Goal: Task Accomplishment & Management: Complete application form

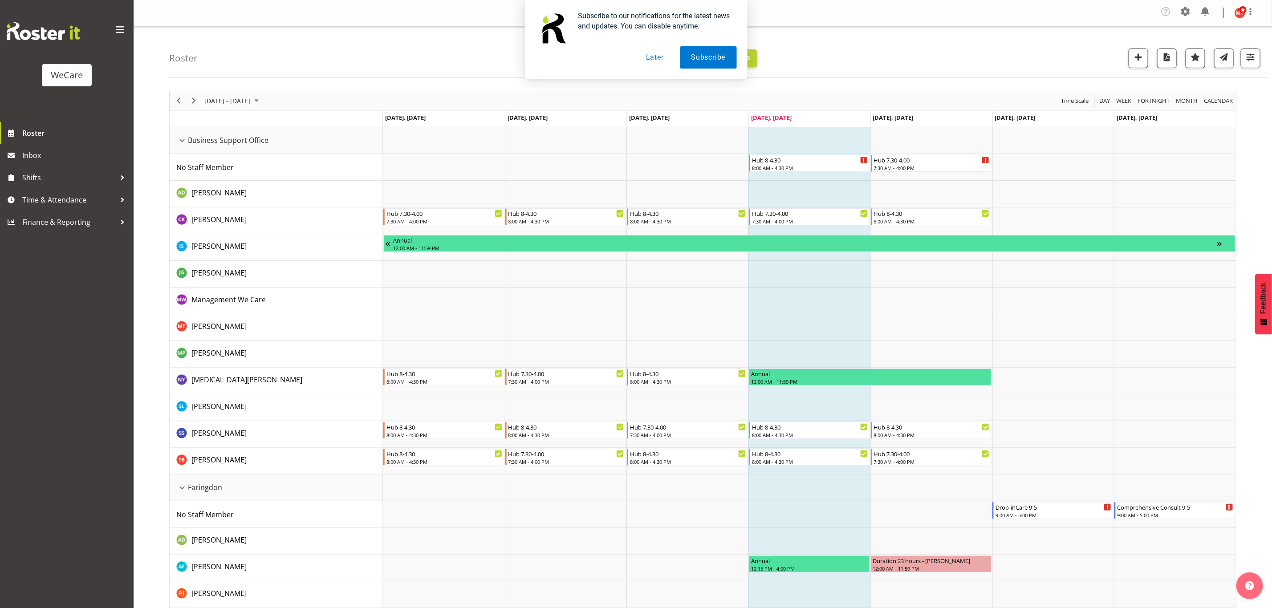
click at [649, 58] on button "Later" at bounding box center [655, 57] width 40 height 22
click at [193, 103] on span "Next" at bounding box center [193, 100] width 11 height 11
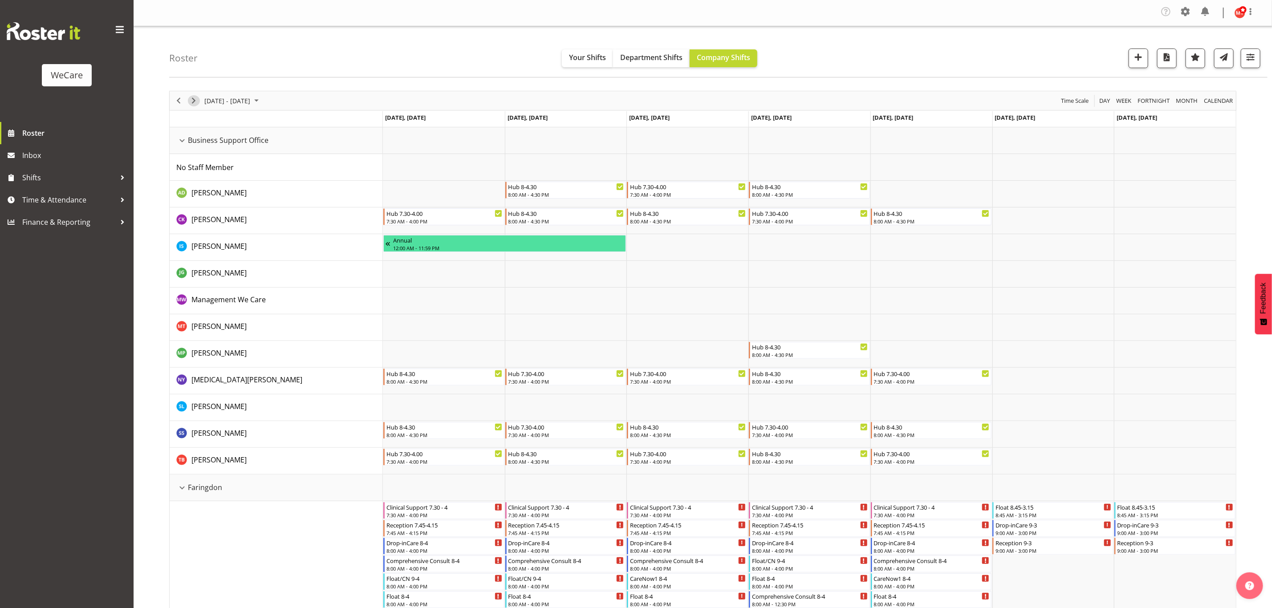
click at [198, 100] on span "Next" at bounding box center [193, 100] width 11 height 11
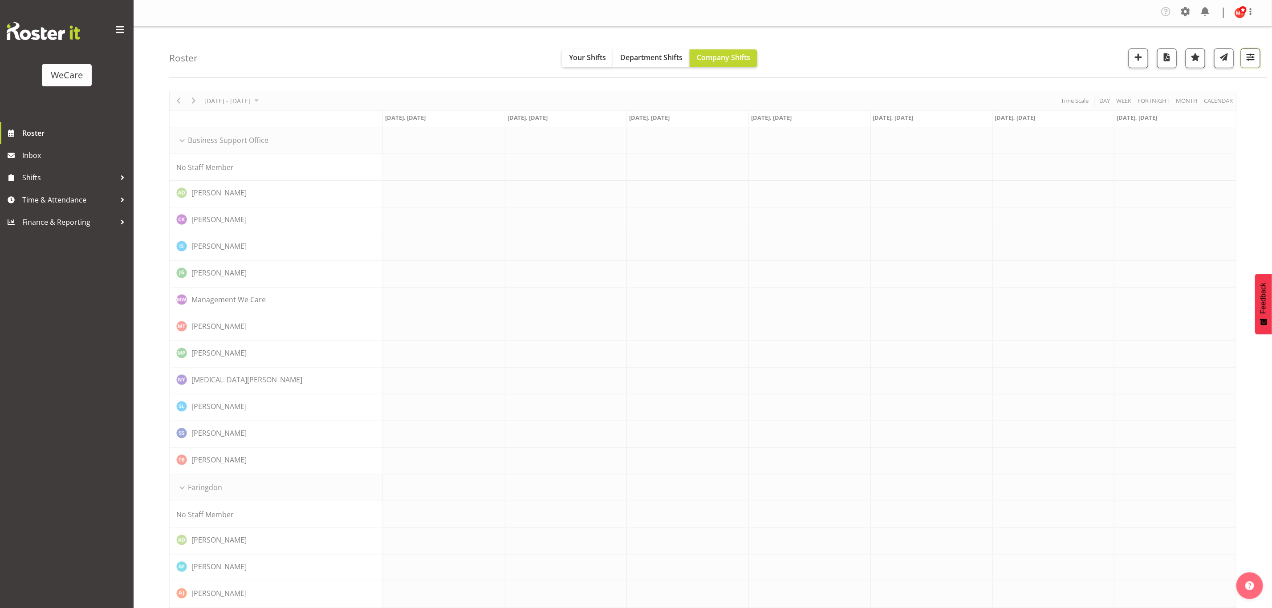
click at [1245, 63] on span "button" at bounding box center [1250, 57] width 12 height 12
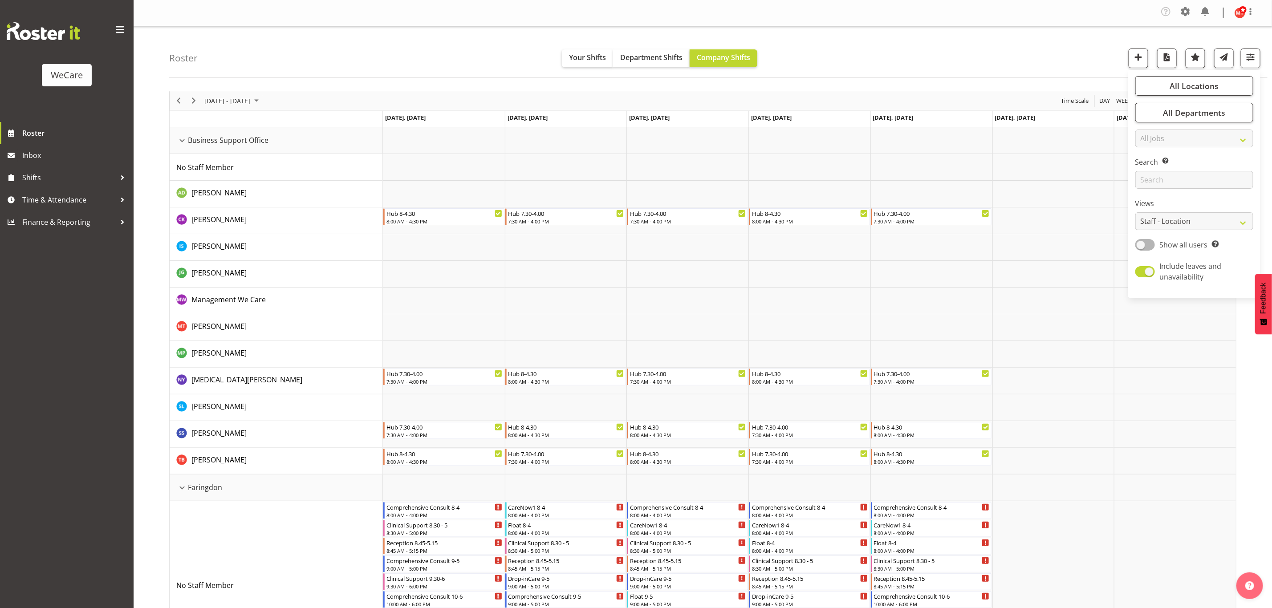
click at [1187, 102] on div "All Locations Clear Business Support Office Faringdon Ilam Lincoln Riccarton Wi…" at bounding box center [1194, 183] width 132 height 221
click at [1249, 62] on span "button" at bounding box center [1250, 57] width 12 height 12
click at [1182, 114] on span "All Departments" at bounding box center [1194, 112] width 62 height 11
click at [1200, 204] on button "Deselect All" at bounding box center [1204, 210] width 46 height 16
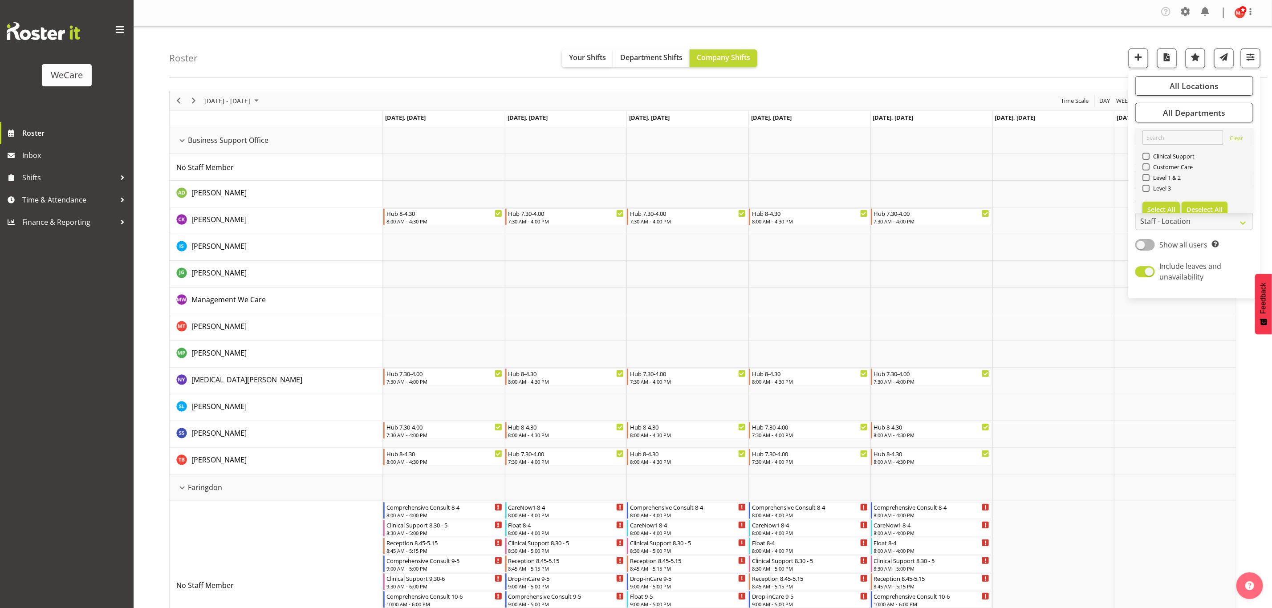
checkbox input "false"
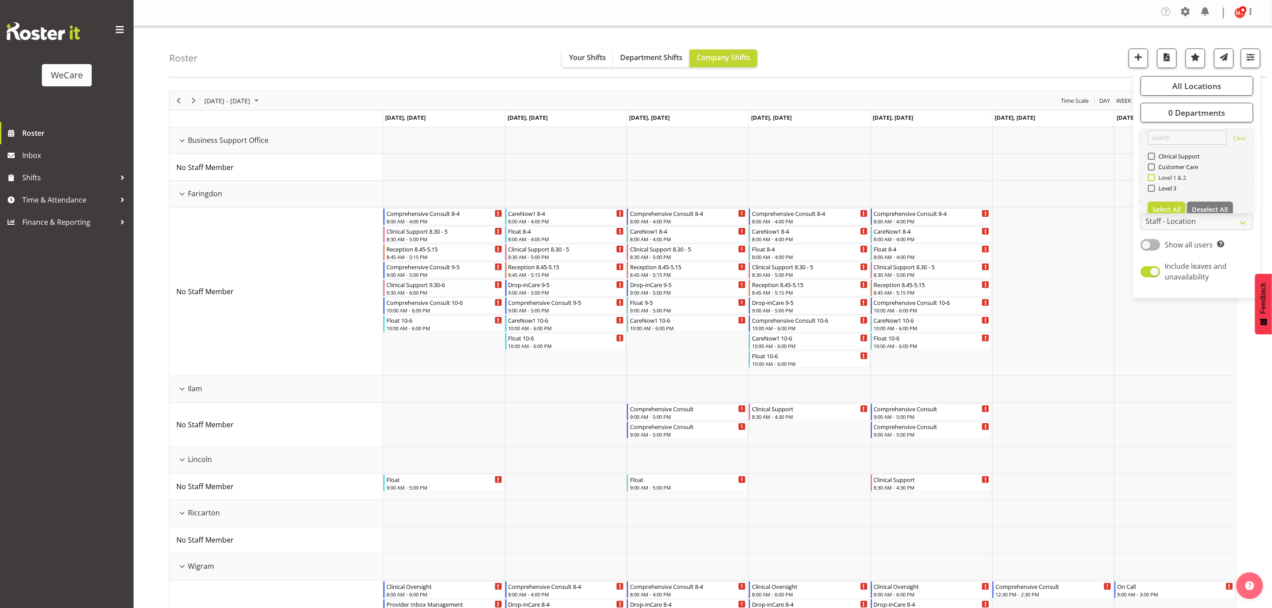
click at [1152, 178] on span at bounding box center [1150, 177] width 7 height 7
click at [1152, 178] on input "Level 1 & 2" at bounding box center [1150, 178] width 6 height 6
checkbox input "true"
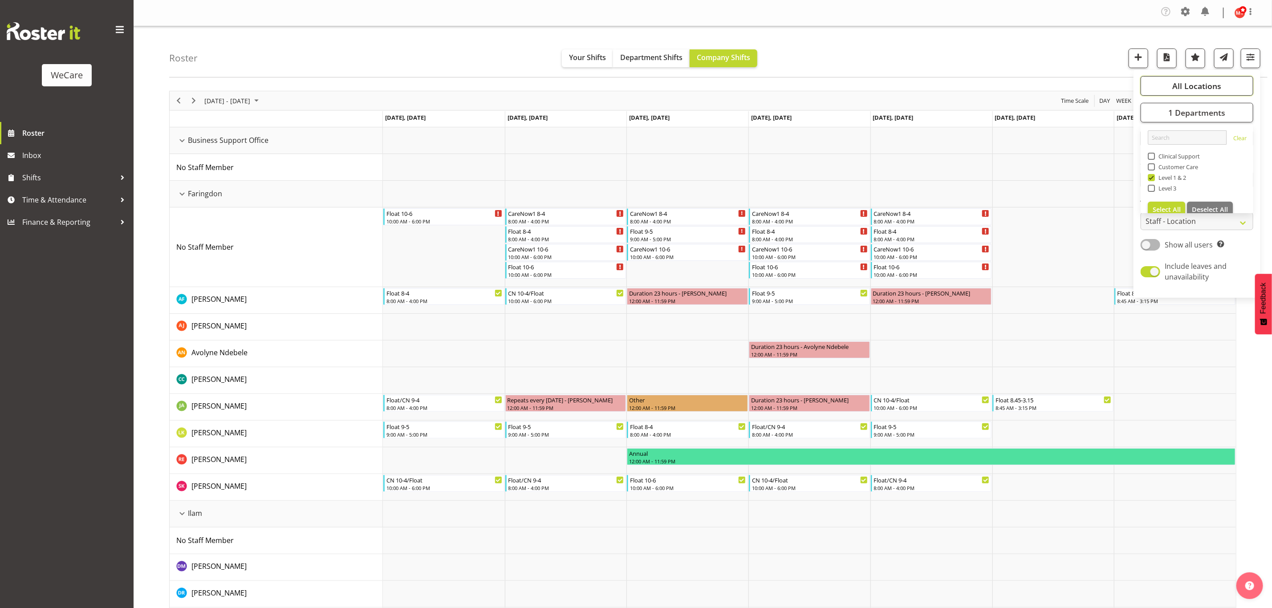
click at [1204, 85] on span "All Locations" at bounding box center [1196, 86] width 49 height 11
click at [1209, 172] on span "Deselect All" at bounding box center [1210, 172] width 36 height 8
checkbox input "false"
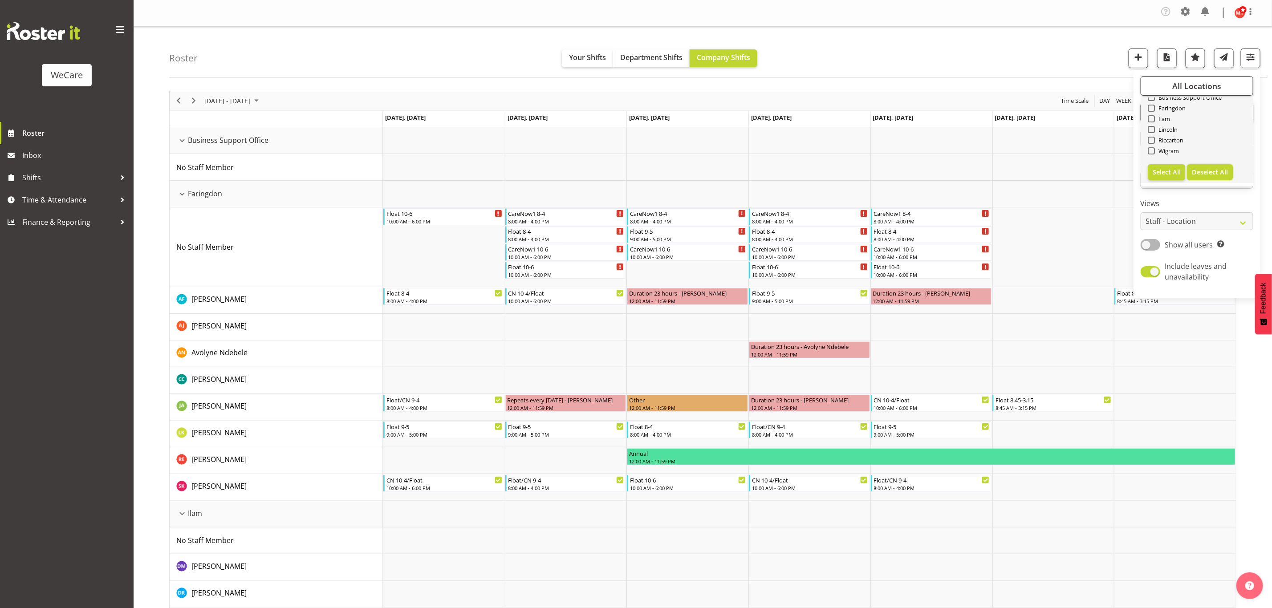
checkbox input "false"
click at [1150, 118] on span at bounding box center [1150, 118] width 7 height 7
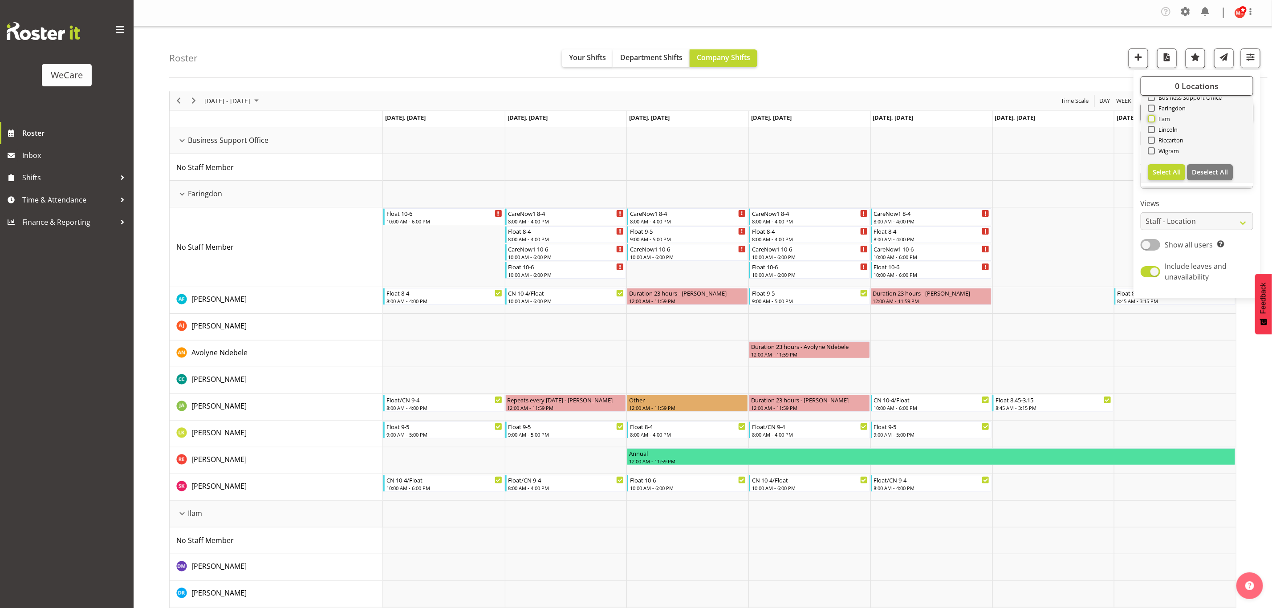
click at [1150, 118] on input "Ilam" at bounding box center [1150, 119] width 6 height 6
checkbox input "true"
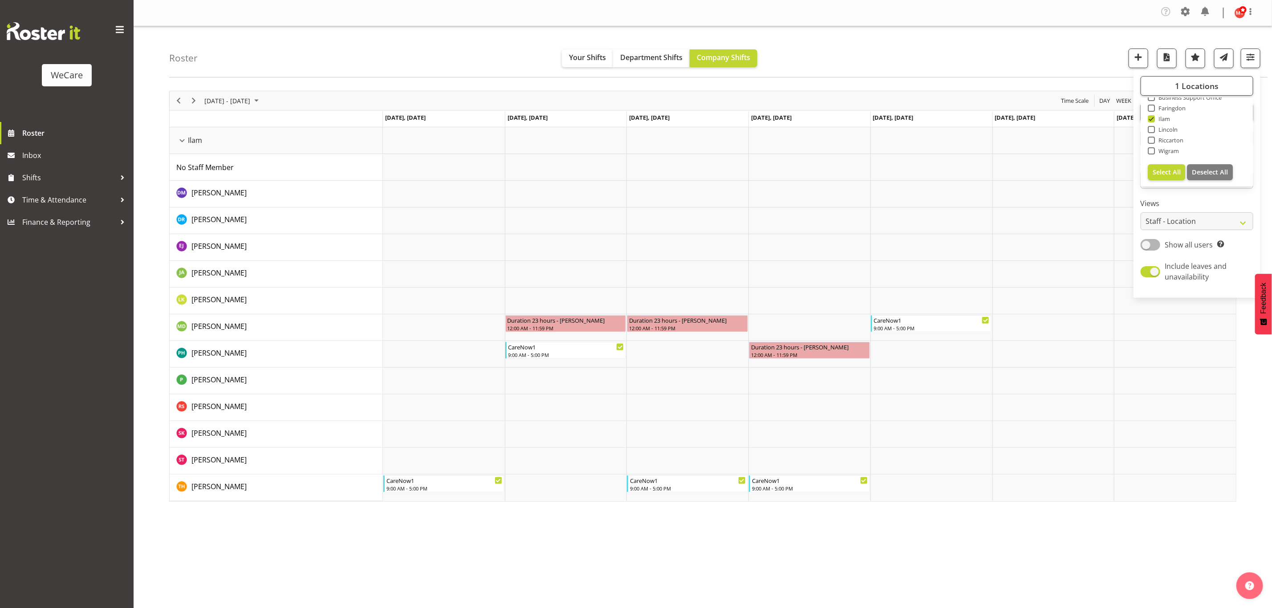
click at [1151, 141] on span at bounding box center [1150, 140] width 7 height 7
click at [1151, 141] on input "Riccarton" at bounding box center [1150, 141] width 6 height 6
checkbox input "true"
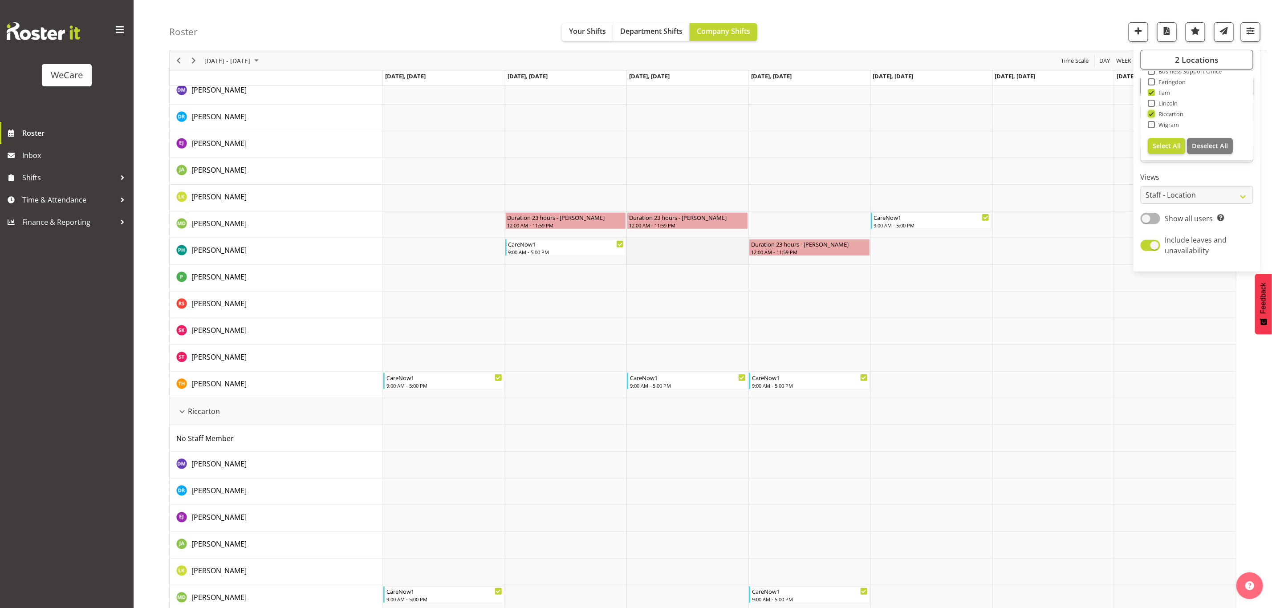
scroll to position [275, 0]
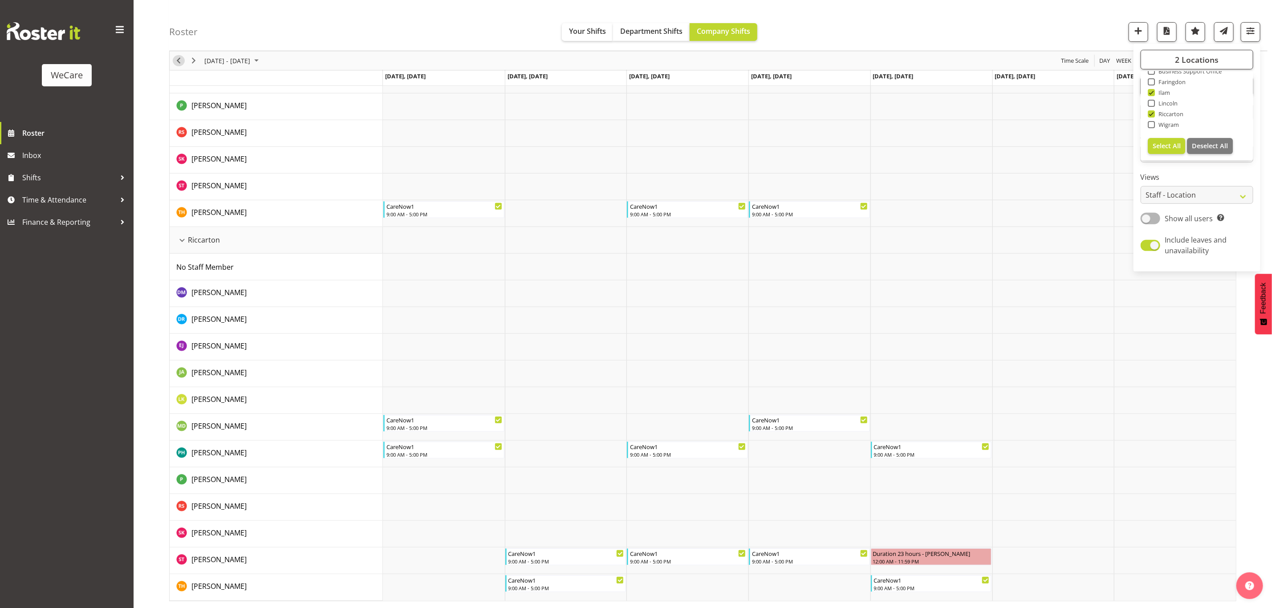
click at [182, 63] on span "Previous" at bounding box center [178, 60] width 11 height 11
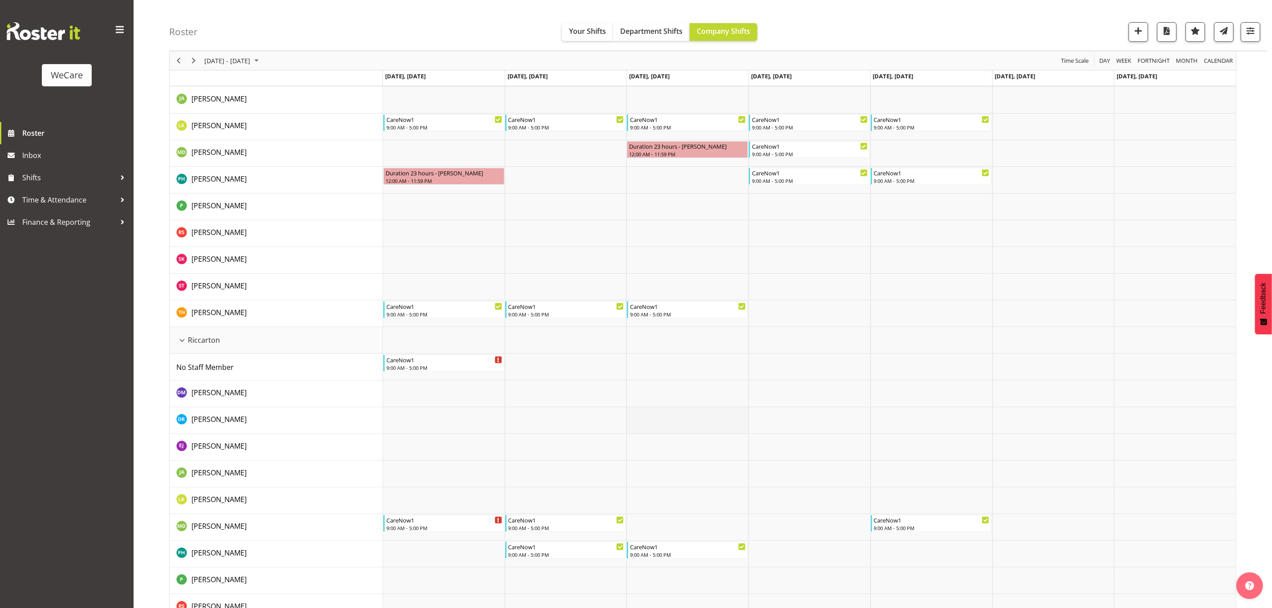
scroll to position [267, 0]
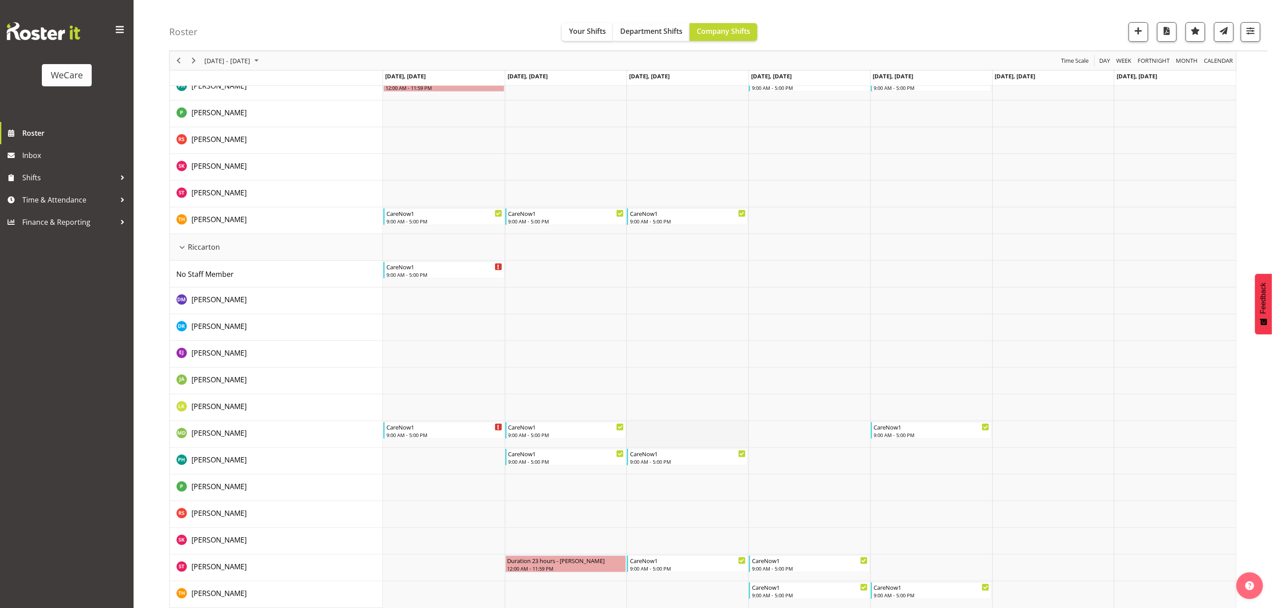
click at [656, 433] on td "Timeline Week of September 4, 2025" at bounding box center [687, 434] width 122 height 27
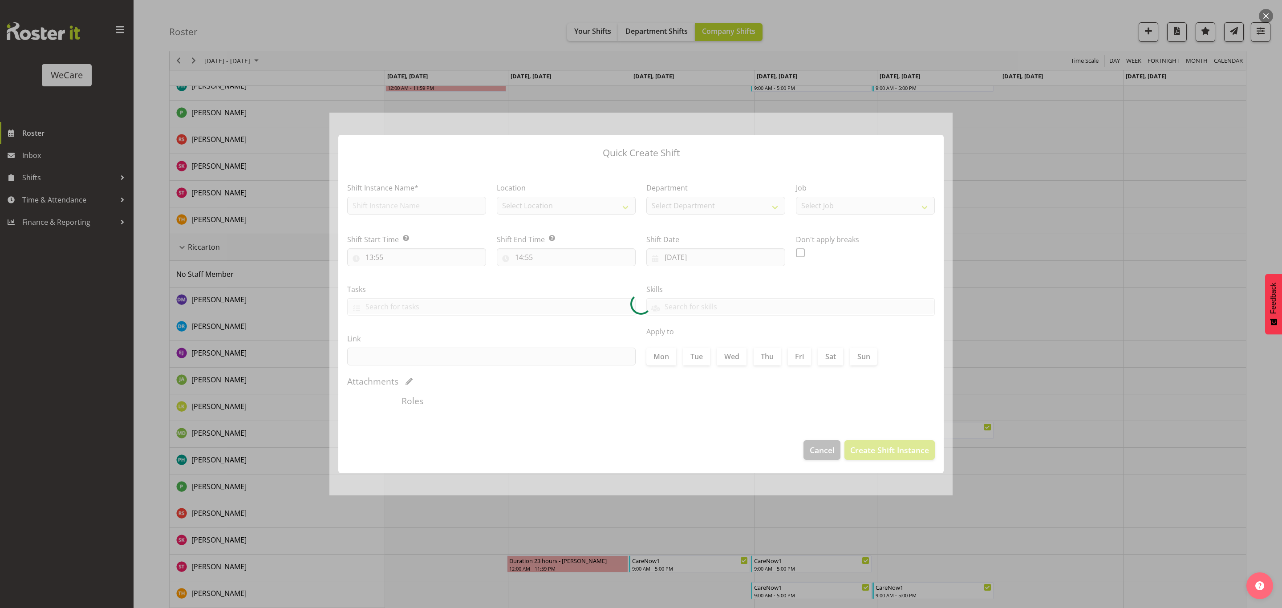
type input "03/09/2025"
checkbox input "true"
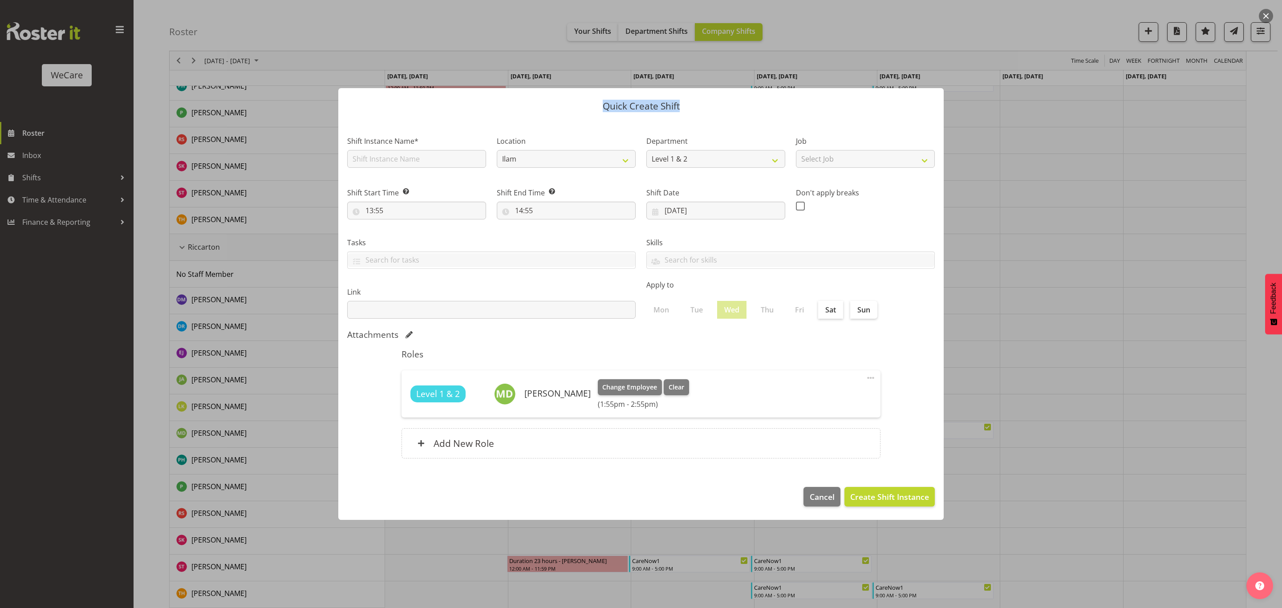
drag, startPoint x: 711, startPoint y: 107, endPoint x: 975, endPoint y: 156, distance: 268.4
click at [975, 156] on div "Quick Create Shift Shift Instance Name* Location Ilam Riccarton Wigram Departme…" at bounding box center [641, 304] width 1282 height 608
click at [811, 496] on span "Cancel" at bounding box center [822, 497] width 25 height 12
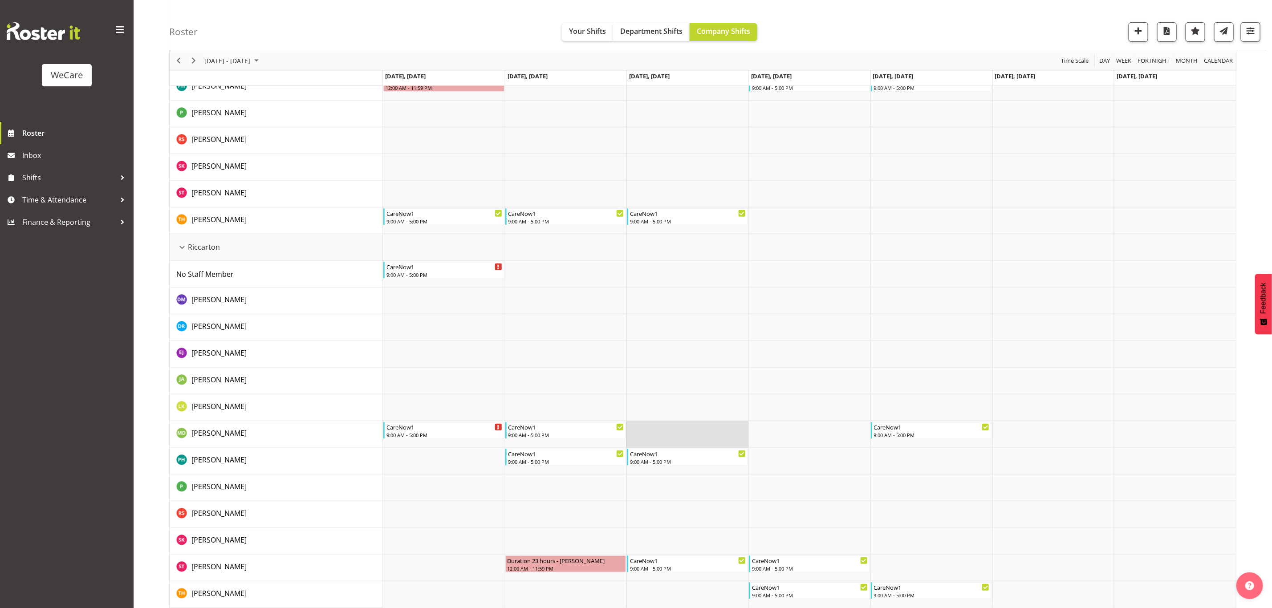
click at [660, 431] on td "Timeline Week of September 4, 2025" at bounding box center [687, 434] width 122 height 27
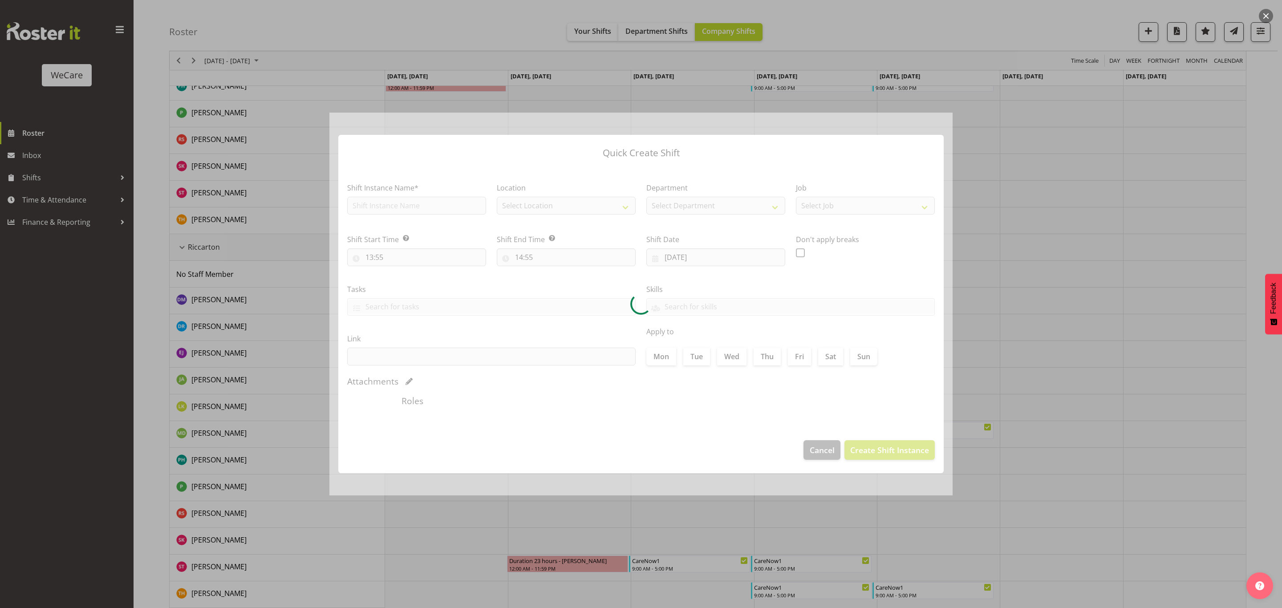
type input "03/09/2025"
checkbox input "true"
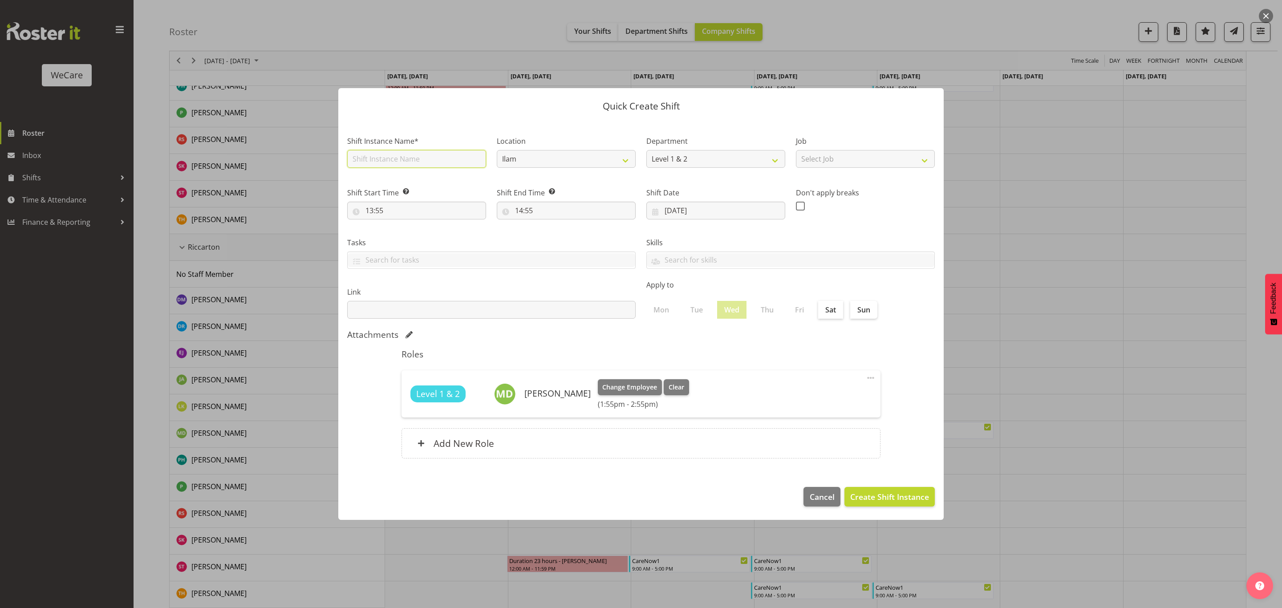
click at [409, 163] on input "text" at bounding box center [416, 159] width 139 height 18
type input "CareNow1"
click at [465, 210] on input "13:55" at bounding box center [416, 211] width 139 height 18
click at [401, 234] on select "00 01 02 03 04 05 06 07 08 09 10 11 12 13 14 15 16 17 18 19 20 21 22 23" at bounding box center [408, 234] width 20 height 18
select select "9"
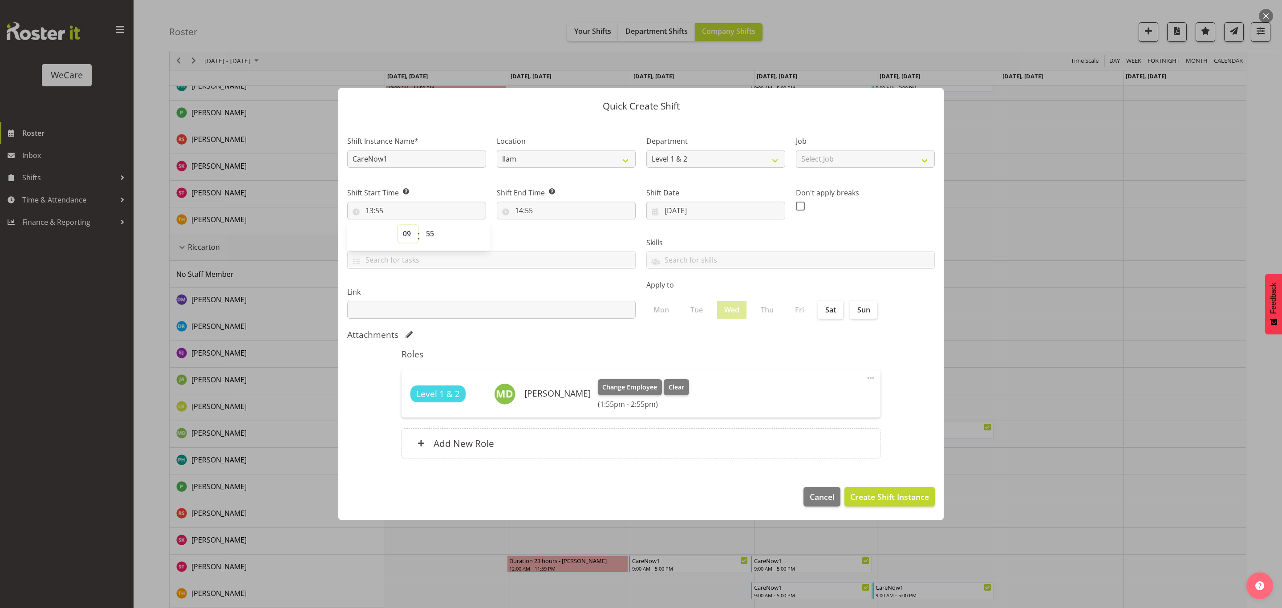
click at [398, 225] on select "00 01 02 03 04 05 06 07 08 09 10 11 12 13 14 15 16 17 18 19 20 21 22 23" at bounding box center [408, 234] width 20 height 18
type input "09:55"
click at [429, 233] on select "00 01 02 03 04 05 06 07 08 09 10 11 12 13 14 15 16 17 18 19 20 21 22 23 24 25 2…" at bounding box center [431, 234] width 20 height 18
select select "0"
click at [421, 225] on select "00 01 02 03 04 05 06 07 08 09 10 11 12 13 14 15 16 17 18 19 20 21 22 23 24 25 2…" at bounding box center [431, 234] width 20 height 18
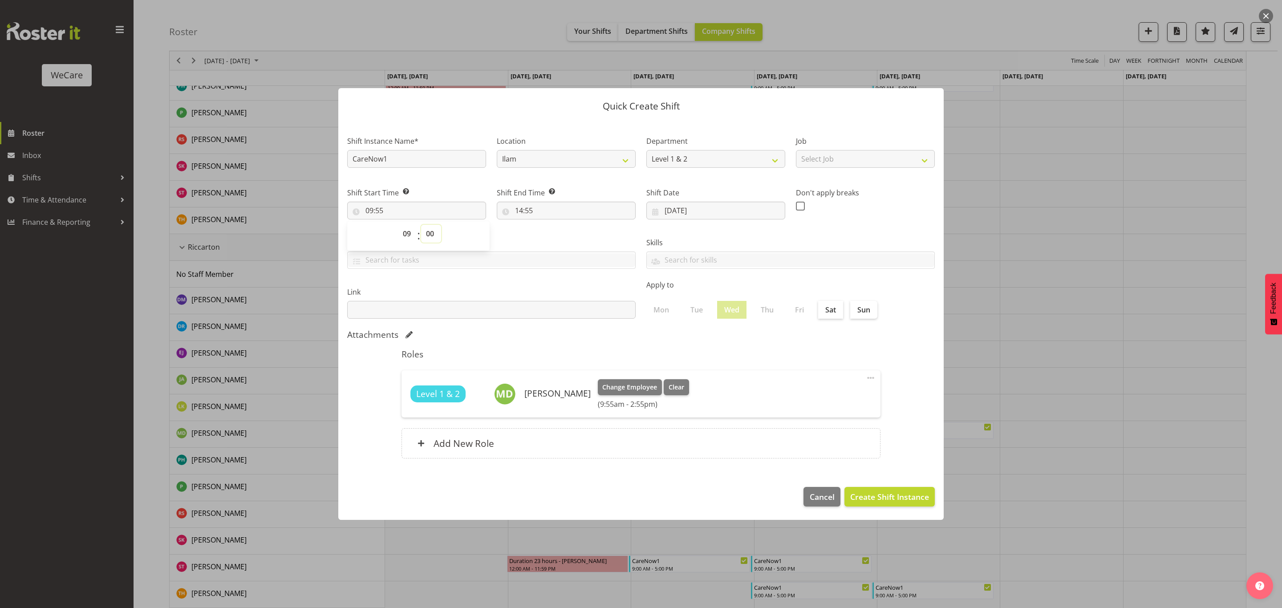
type input "09:00"
click at [549, 207] on input "14:55" at bounding box center [566, 211] width 139 height 18
click at [558, 233] on select "00 01 02 03 04 05 06 07 08 09 10 11 12 13 14 15 16 17 18 19 20 21 22 23" at bounding box center [557, 234] width 20 height 18
select select "17"
click at [547, 225] on select "00 01 02 03 04 05 06 07 08 09 10 11 12 13 14 15 16 17 18 19 20 21 22 23" at bounding box center [557, 234] width 20 height 18
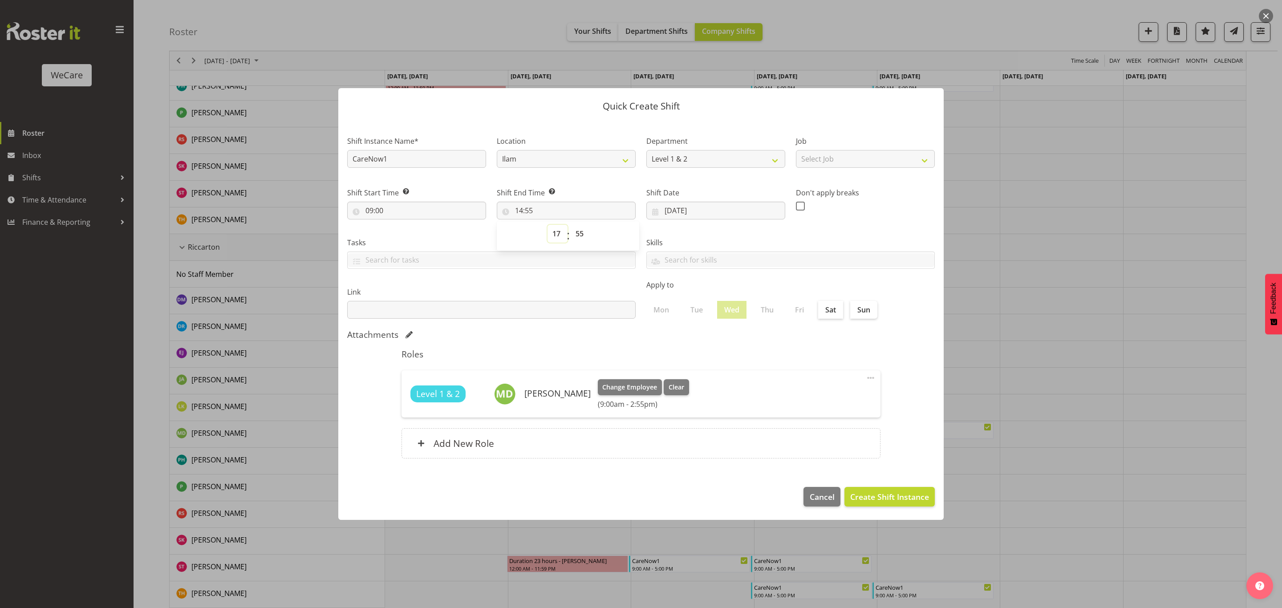
type input "17:55"
click at [583, 232] on select "00 01 02 03 04 05 06 07 08 09 10 11 12 13 14 15 16 17 18 19 20 21 22 23 24 25 2…" at bounding box center [581, 234] width 20 height 18
select select "0"
click at [571, 225] on select "00 01 02 03 04 05 06 07 08 09 10 11 12 13 14 15 16 17 18 19 20 21 22 23 24 25 2…" at bounding box center [581, 234] width 20 height 18
type input "17:00"
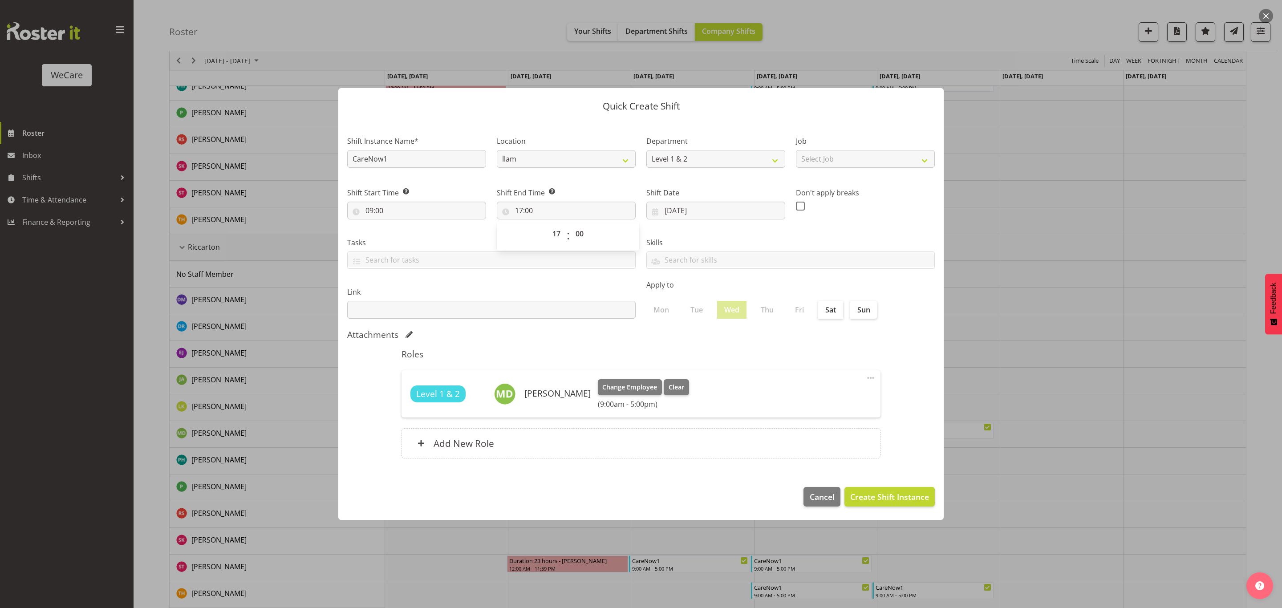
click at [613, 279] on div "Link" at bounding box center [491, 299] width 299 height 50
click at [569, 155] on select "Ilam Riccarton Wigram" at bounding box center [566, 159] width 139 height 18
select select "1203"
click at [497, 150] on select "Ilam Riccarton Wigram" at bounding box center [566, 159] width 139 height 18
click at [862, 494] on span "Create Shift Instance" at bounding box center [889, 497] width 79 height 12
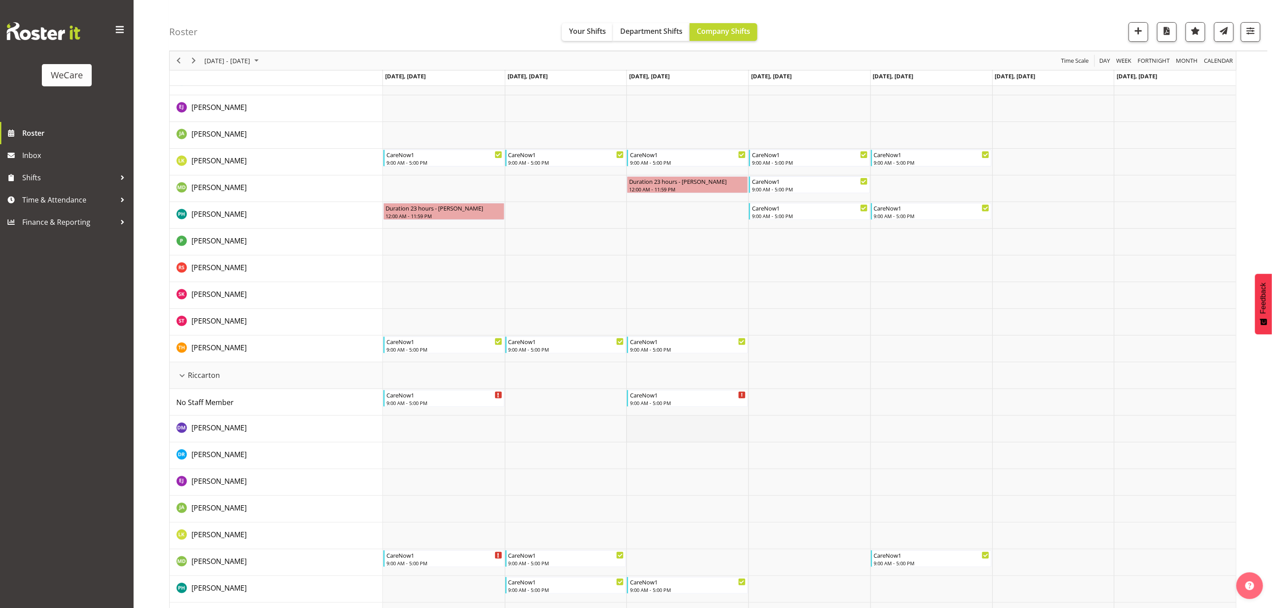
scroll to position [134, 0]
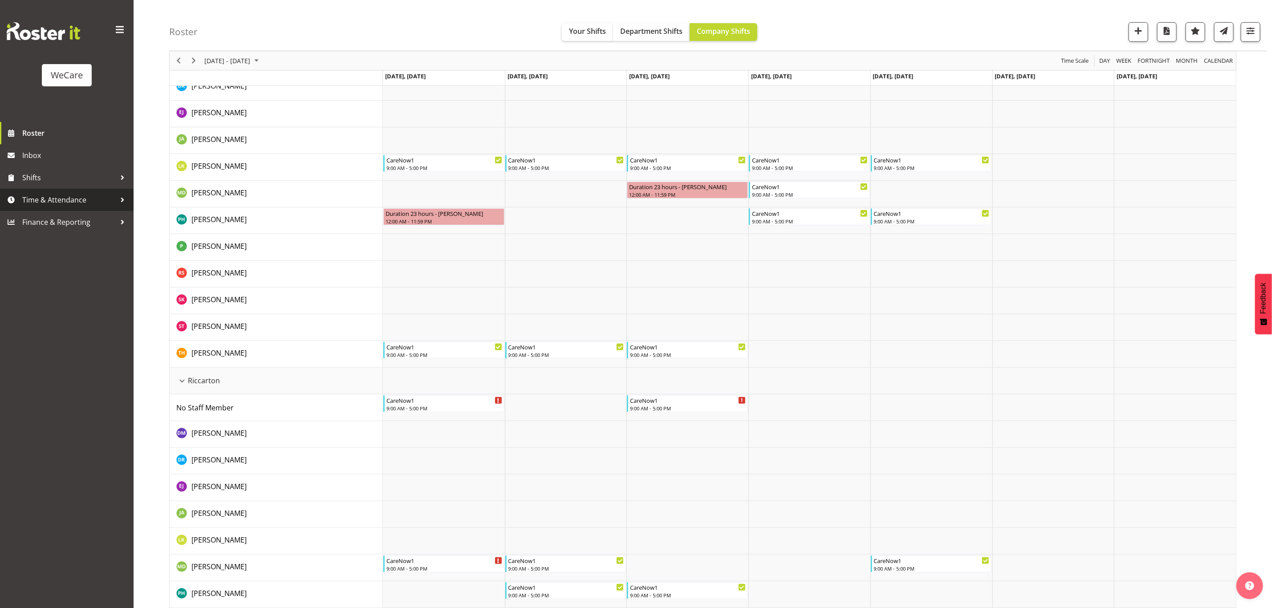
click at [117, 202] on div at bounding box center [122, 199] width 13 height 13
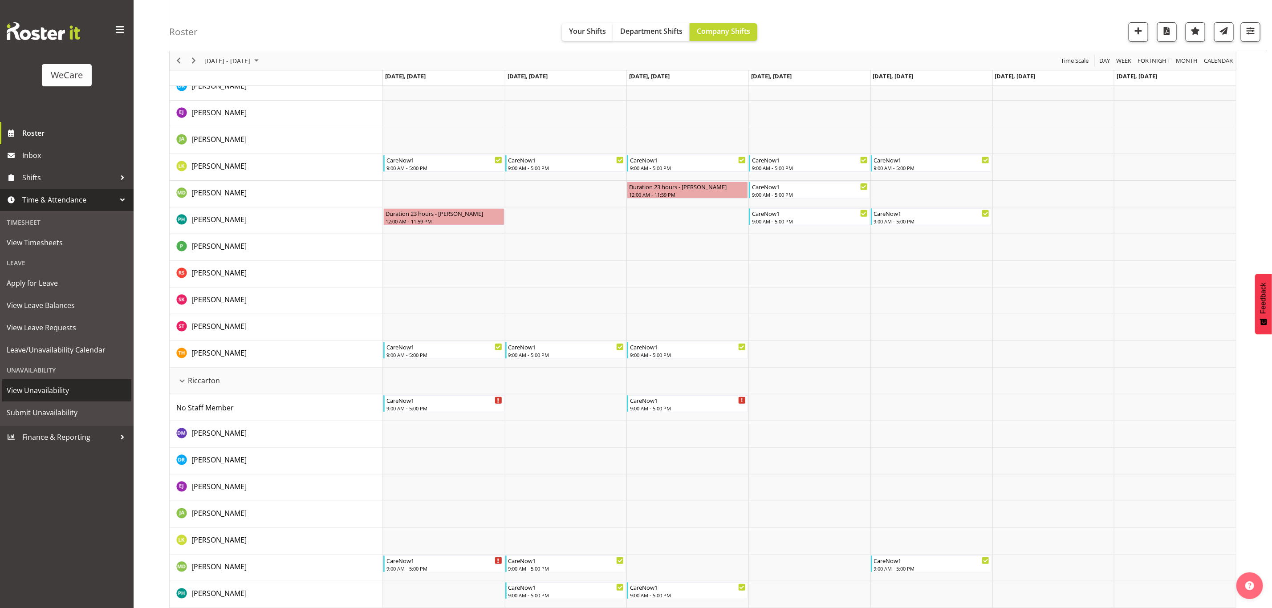
click at [62, 395] on span "View Unavailability" at bounding box center [67, 390] width 120 height 13
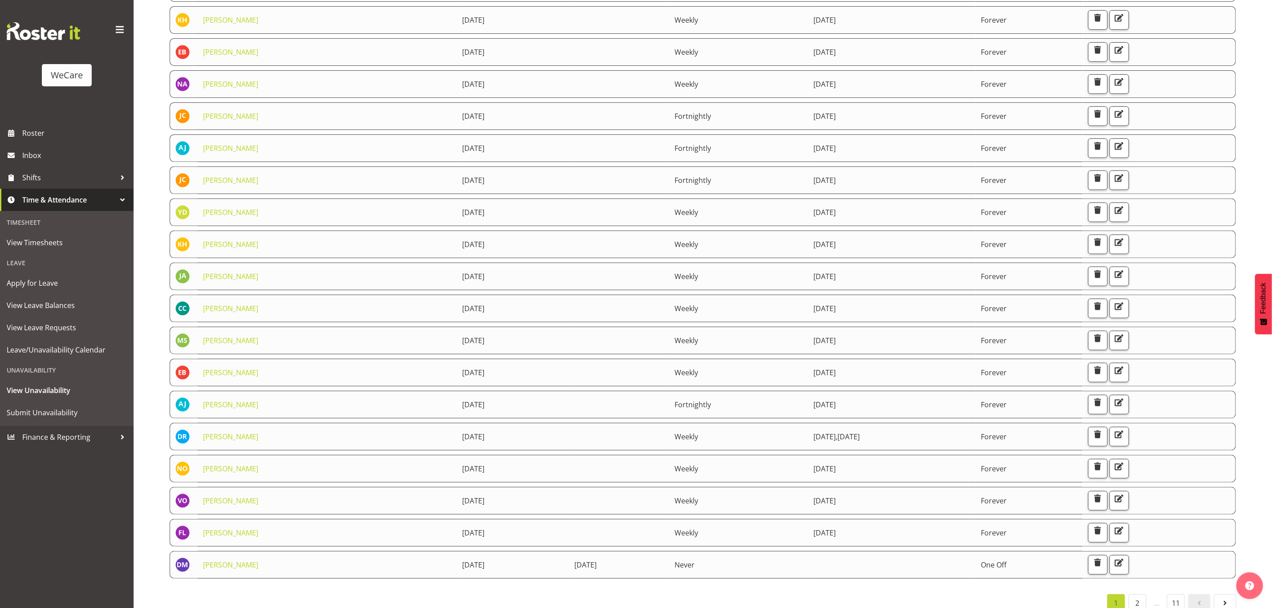
scroll to position [207, 0]
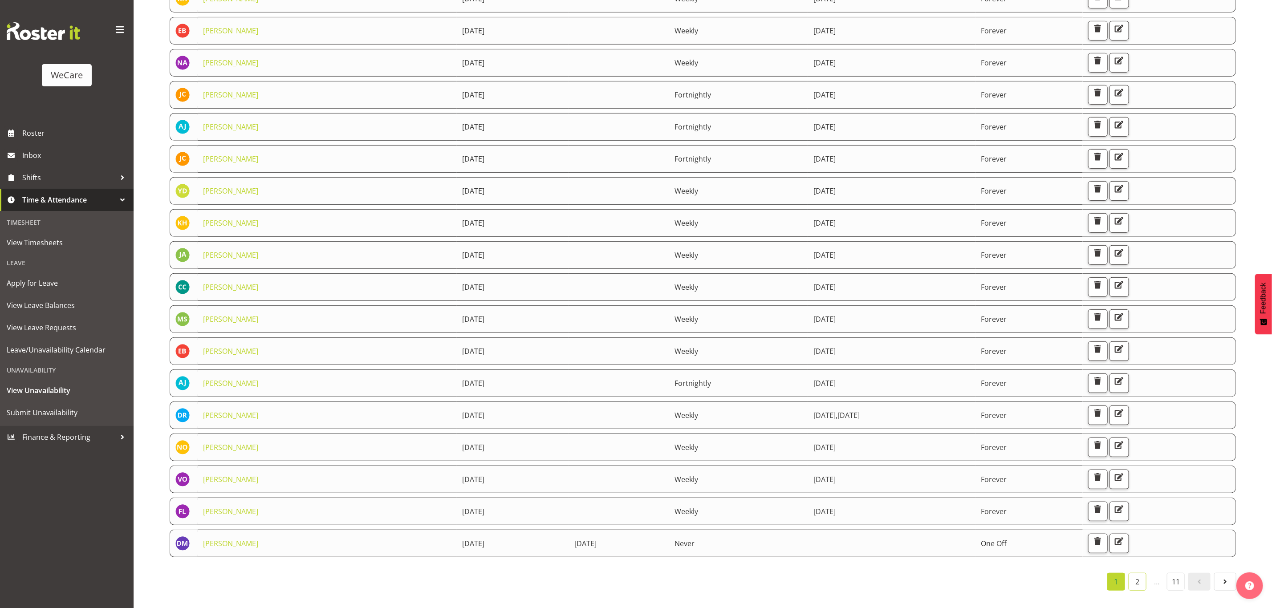
click at [1141, 574] on link "2" at bounding box center [1137, 582] width 18 height 18
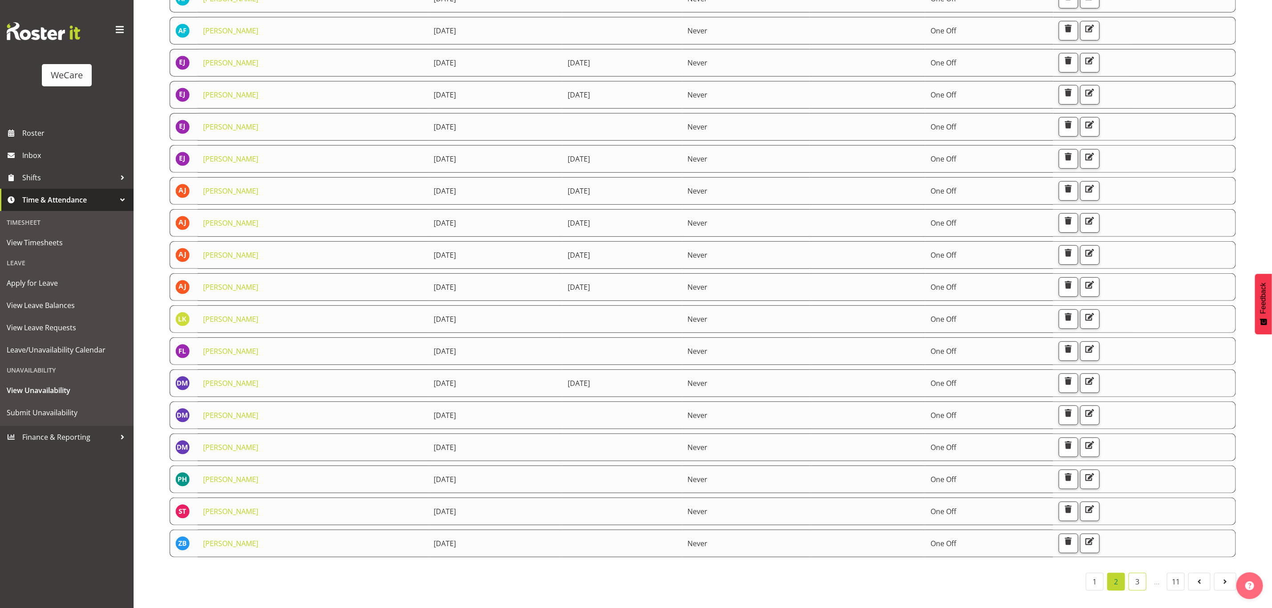
click at [1135, 575] on link "3" at bounding box center [1137, 582] width 18 height 18
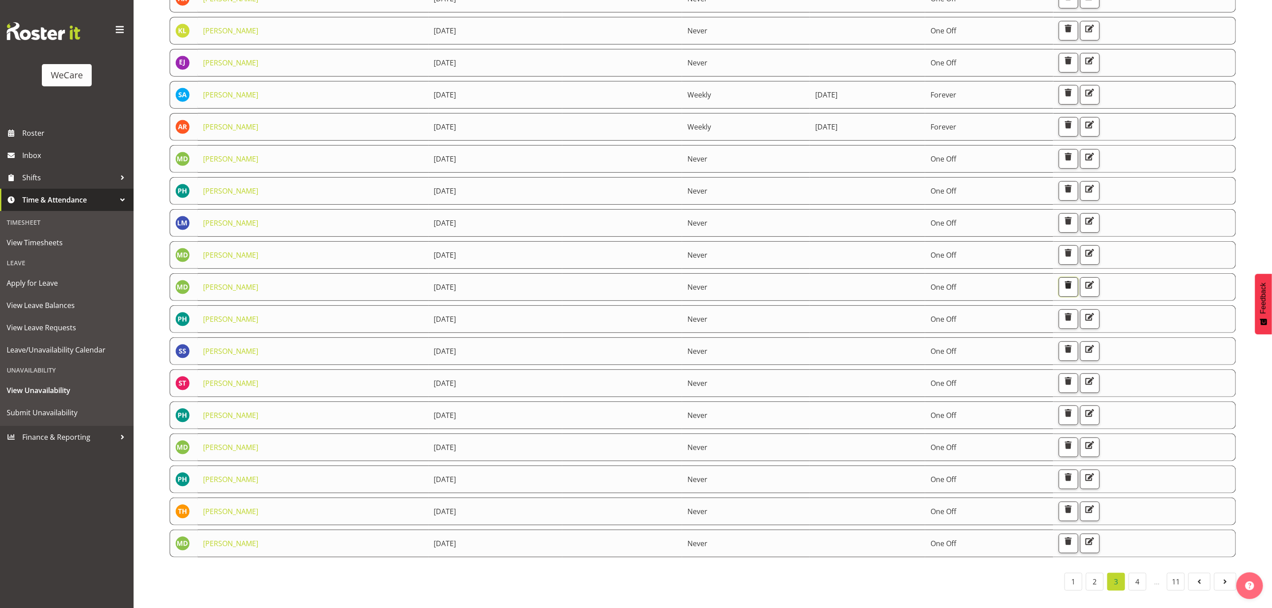
click at [1074, 279] on span "button" at bounding box center [1068, 285] width 12 height 12
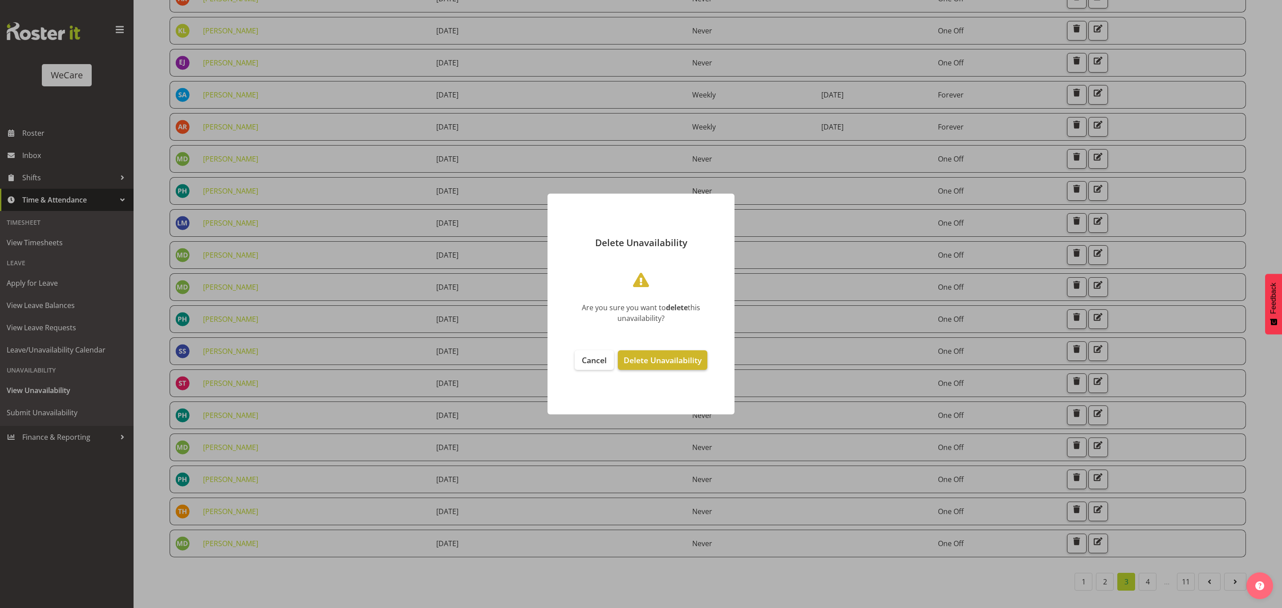
click at [661, 364] on span "Delete Unavailability" at bounding box center [663, 360] width 78 height 11
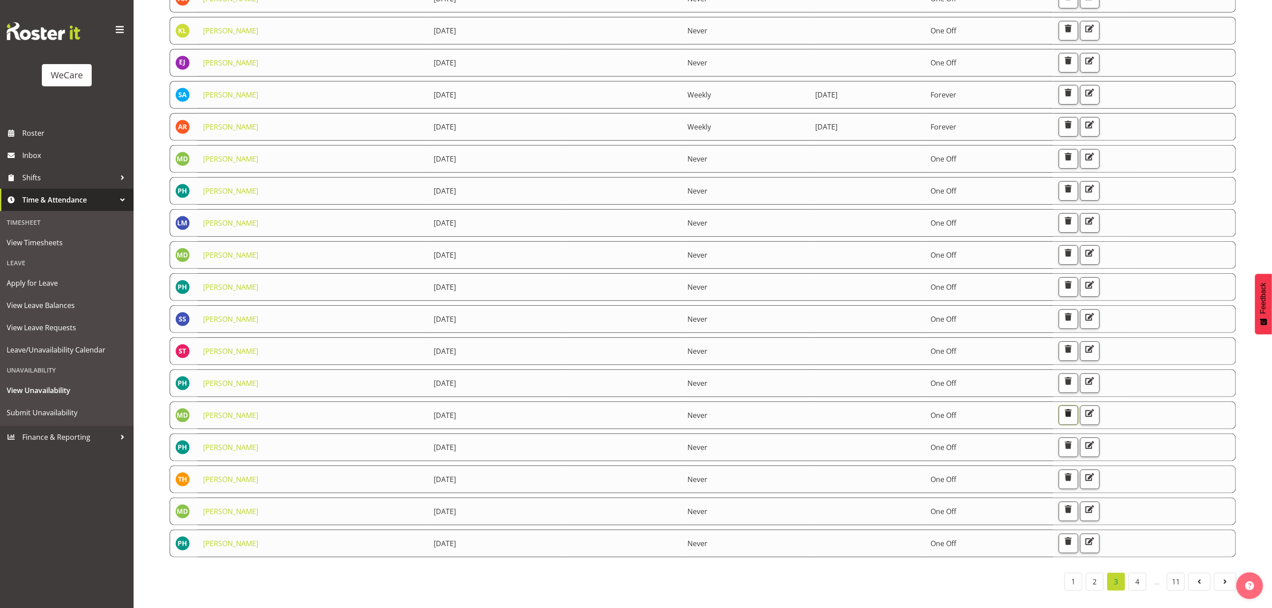
click at [1074, 408] on span "button" at bounding box center [1068, 413] width 12 height 12
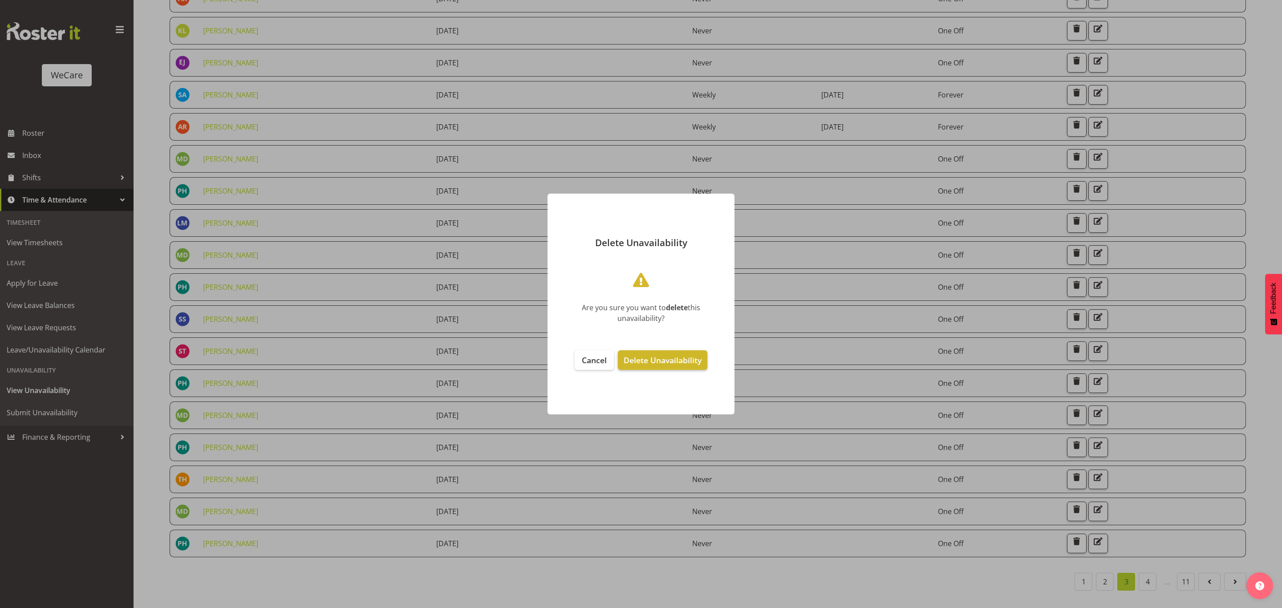
click at [668, 355] on span "Delete Unavailability" at bounding box center [663, 360] width 78 height 11
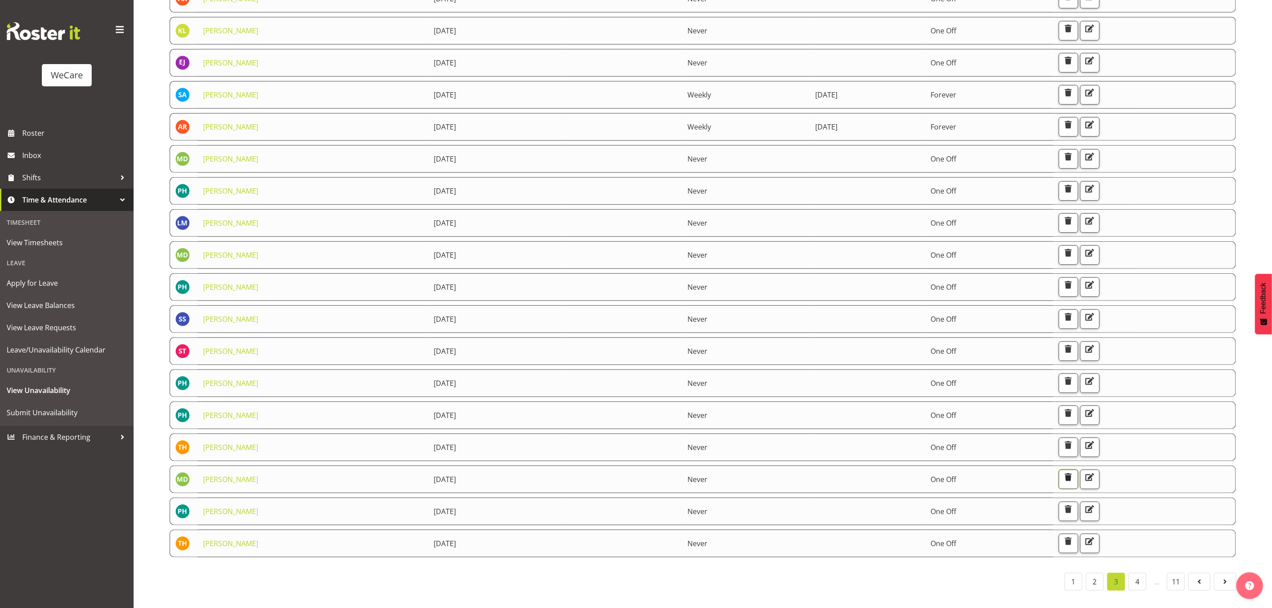
click at [1074, 471] on span "button" at bounding box center [1068, 477] width 12 height 12
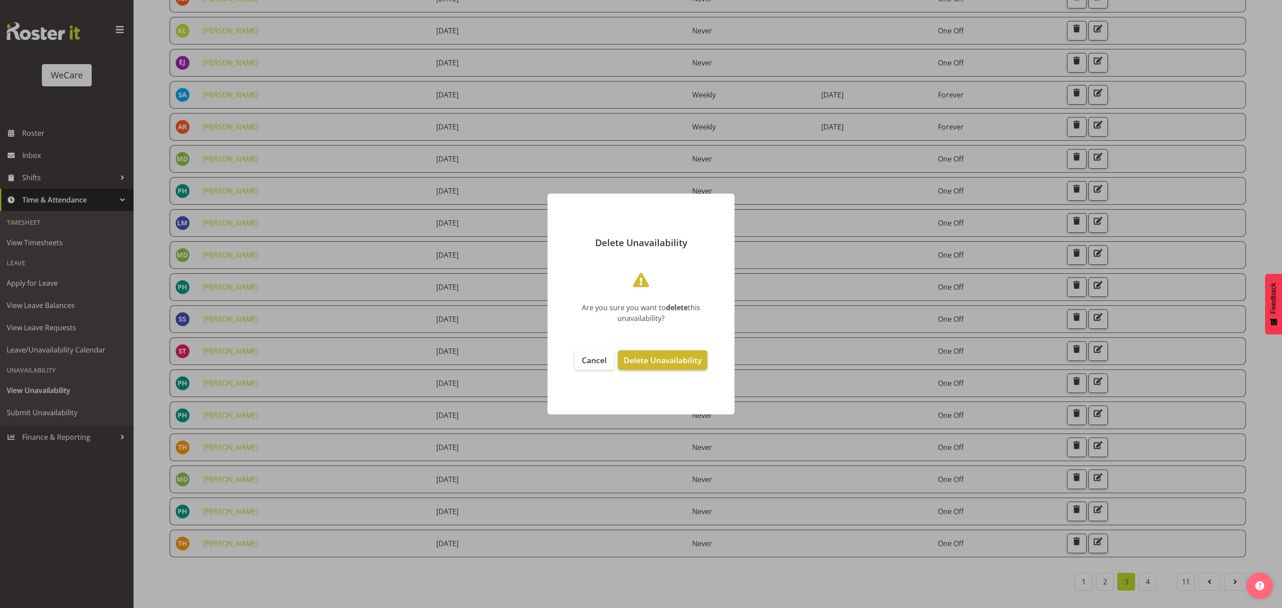
click at [646, 356] on span "Delete Unavailability" at bounding box center [663, 360] width 78 height 11
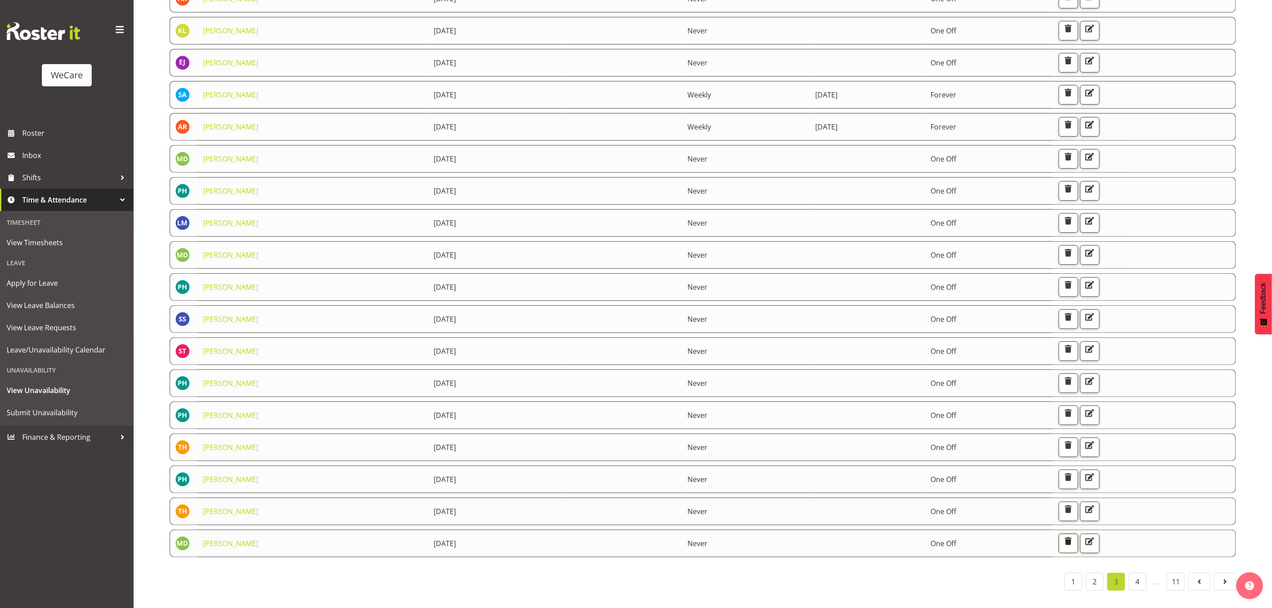
click at [1074, 535] on span "button" at bounding box center [1068, 541] width 12 height 12
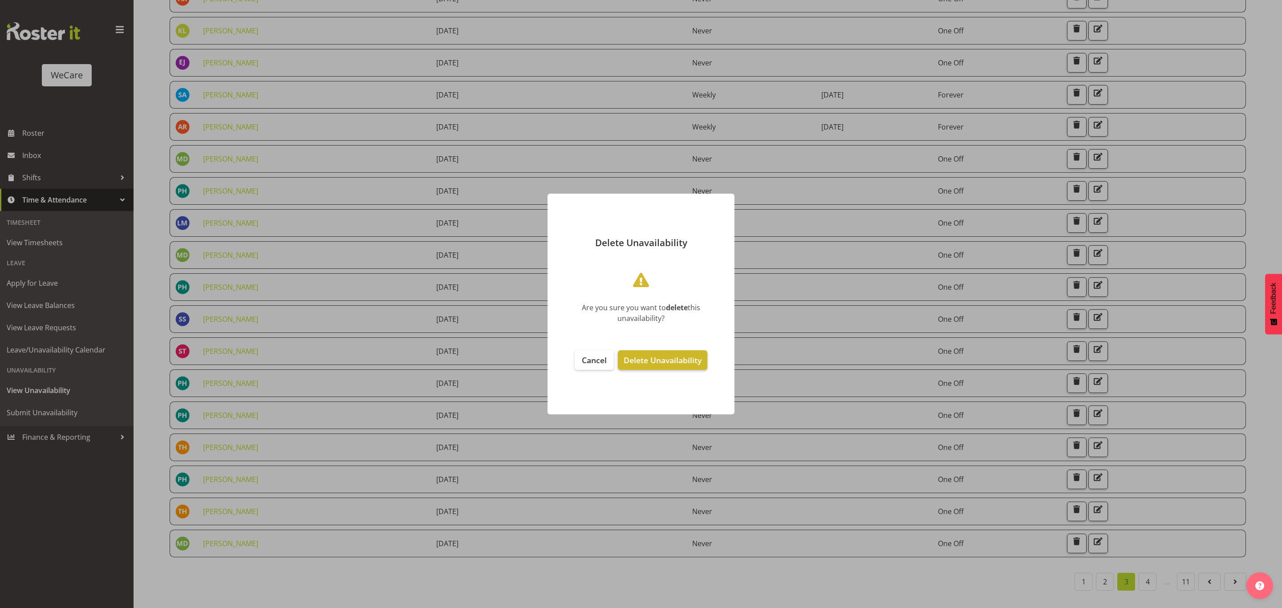
click at [639, 358] on span "Delete Unavailability" at bounding box center [663, 360] width 78 height 11
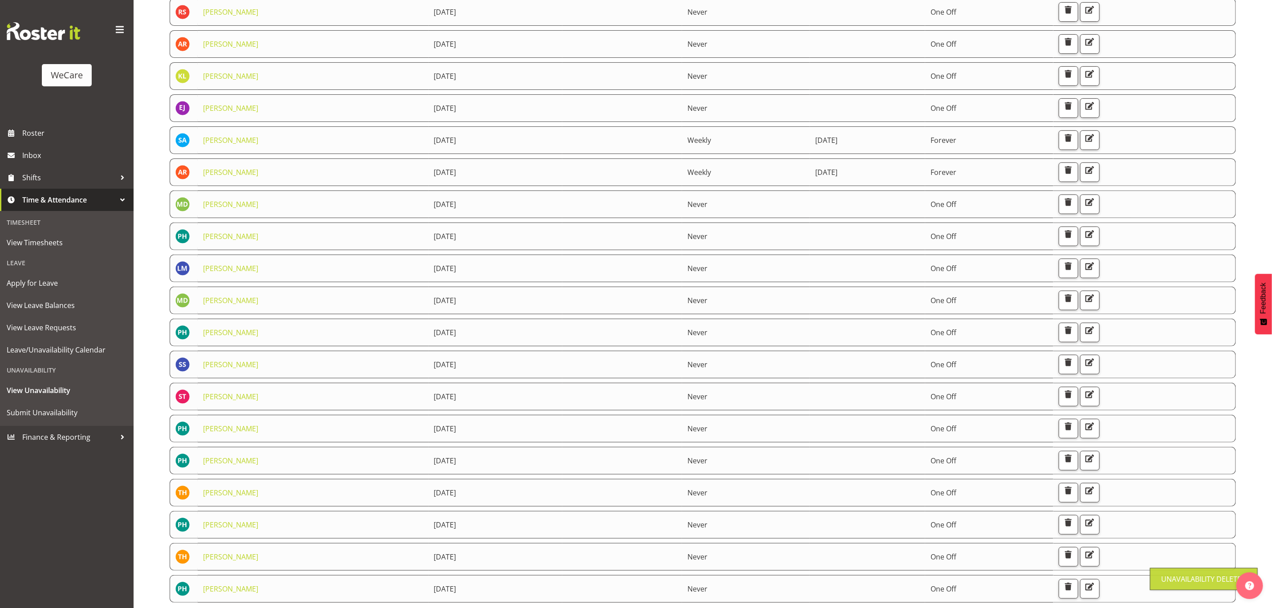
scroll to position [74, 0]
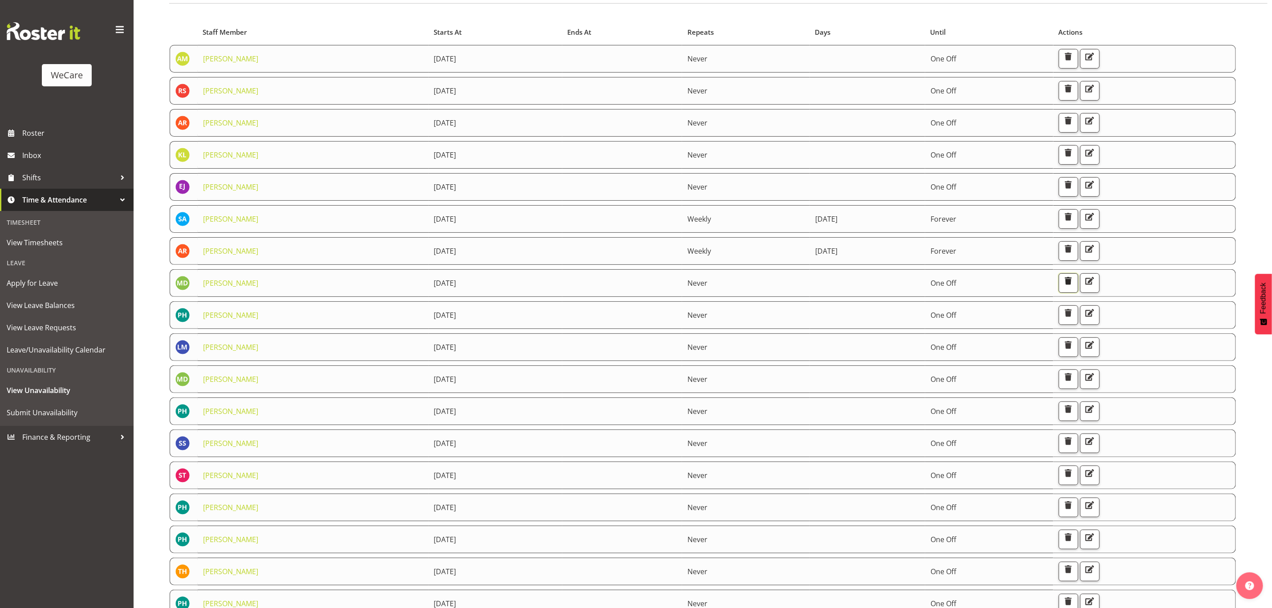
click at [1074, 285] on span "button" at bounding box center [1068, 281] width 12 height 12
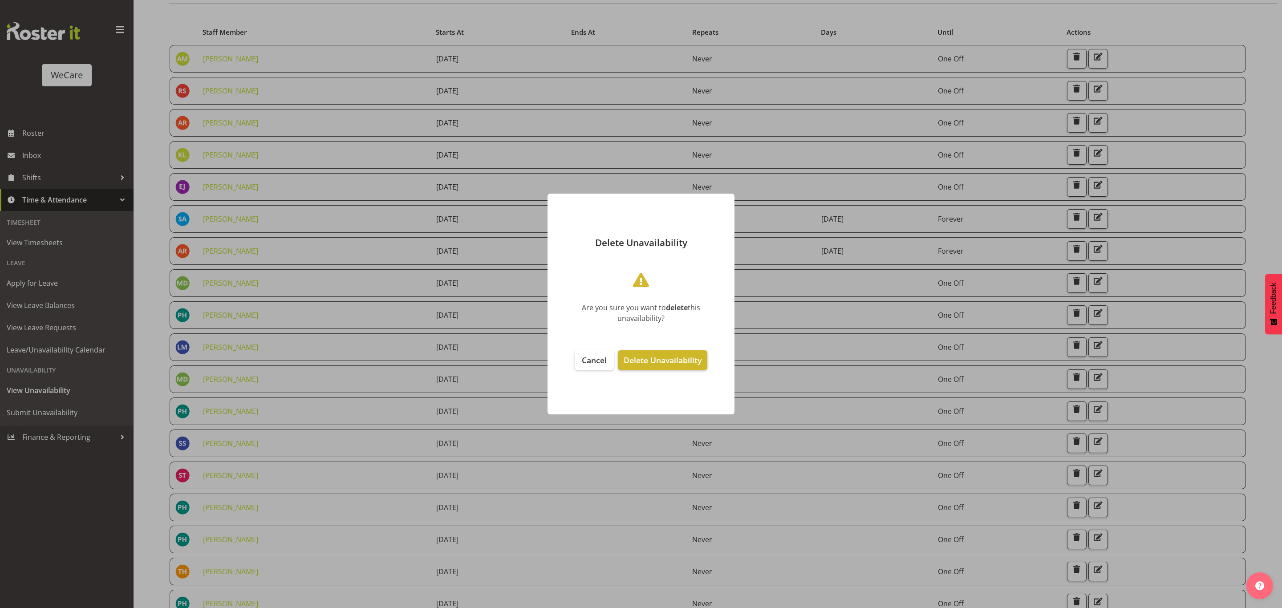
click at [669, 361] on span "Delete Unavailability" at bounding box center [663, 360] width 78 height 11
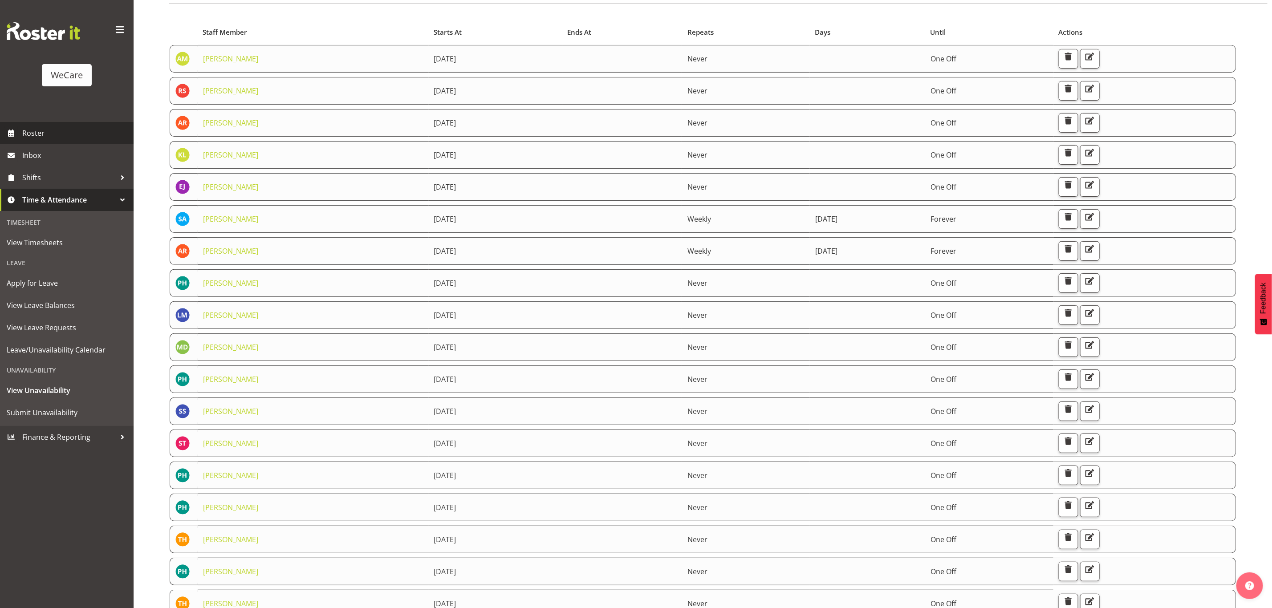
click at [41, 135] on span "Roster" at bounding box center [75, 132] width 107 height 13
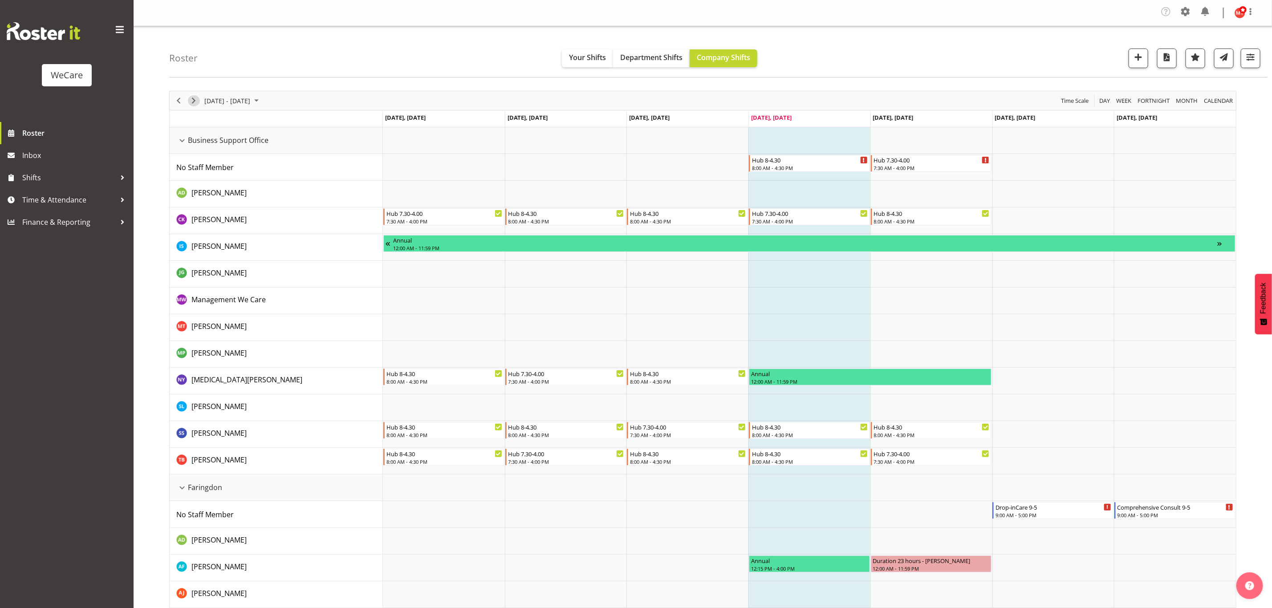
click at [196, 104] on span "Next" at bounding box center [193, 100] width 11 height 11
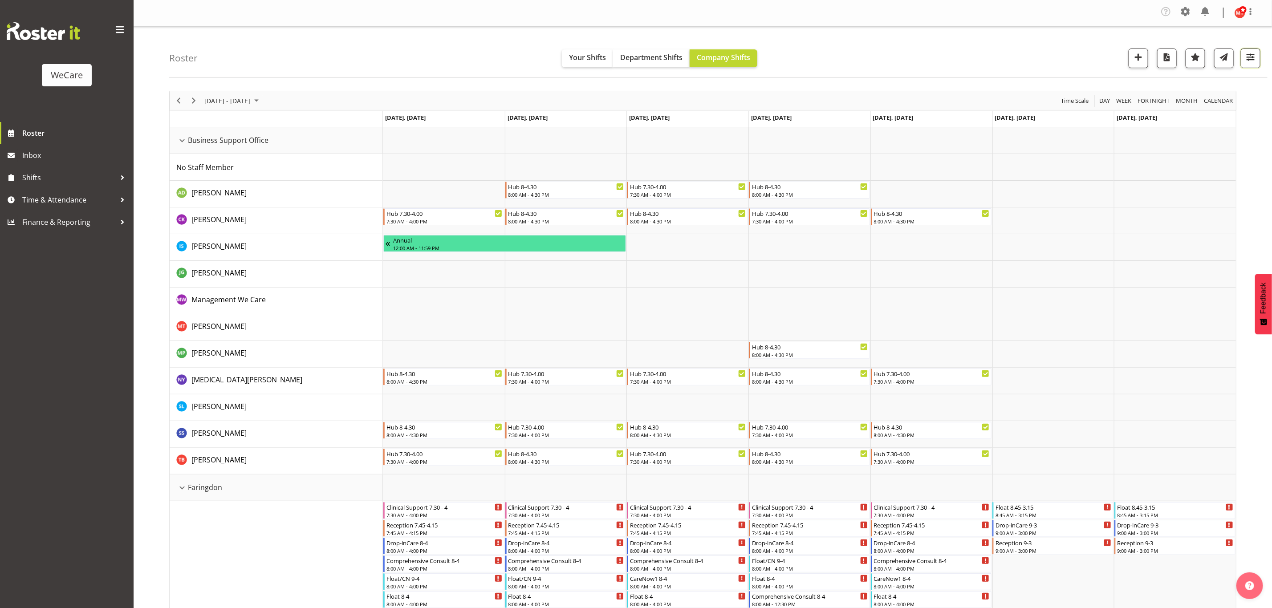
click at [1244, 64] on button "button" at bounding box center [1250, 59] width 20 height 20
click at [1211, 89] on span "All Locations" at bounding box center [1193, 86] width 49 height 11
click at [1208, 171] on span "Deselect All" at bounding box center [1204, 172] width 36 height 8
checkbox input "false"
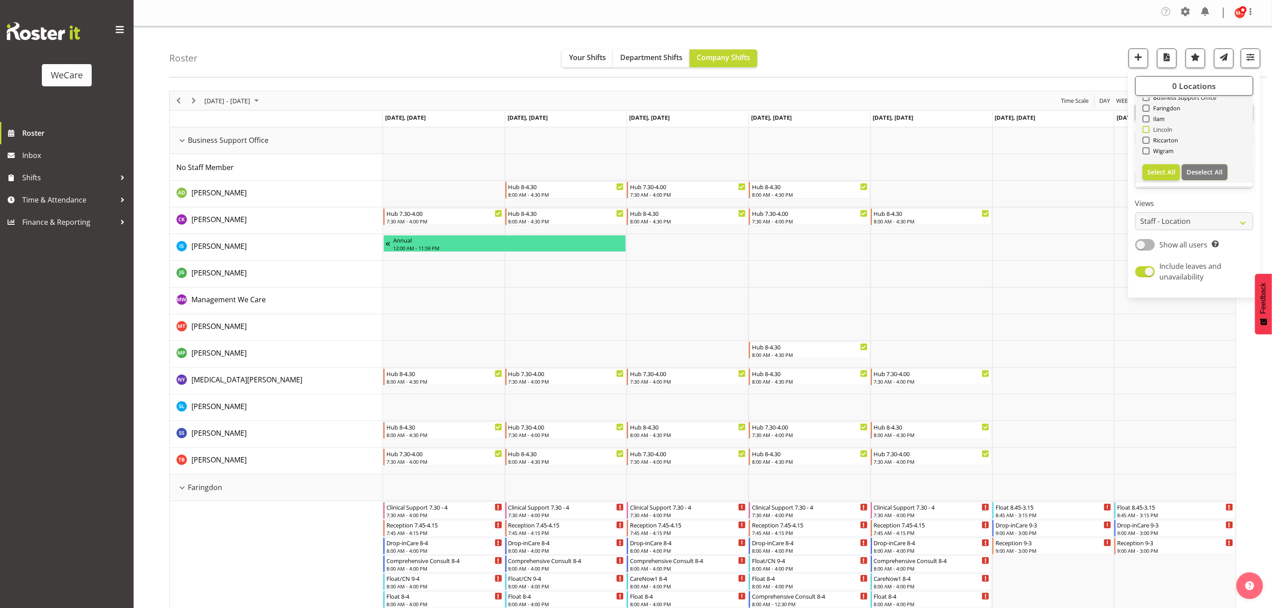
checkbox input "false"
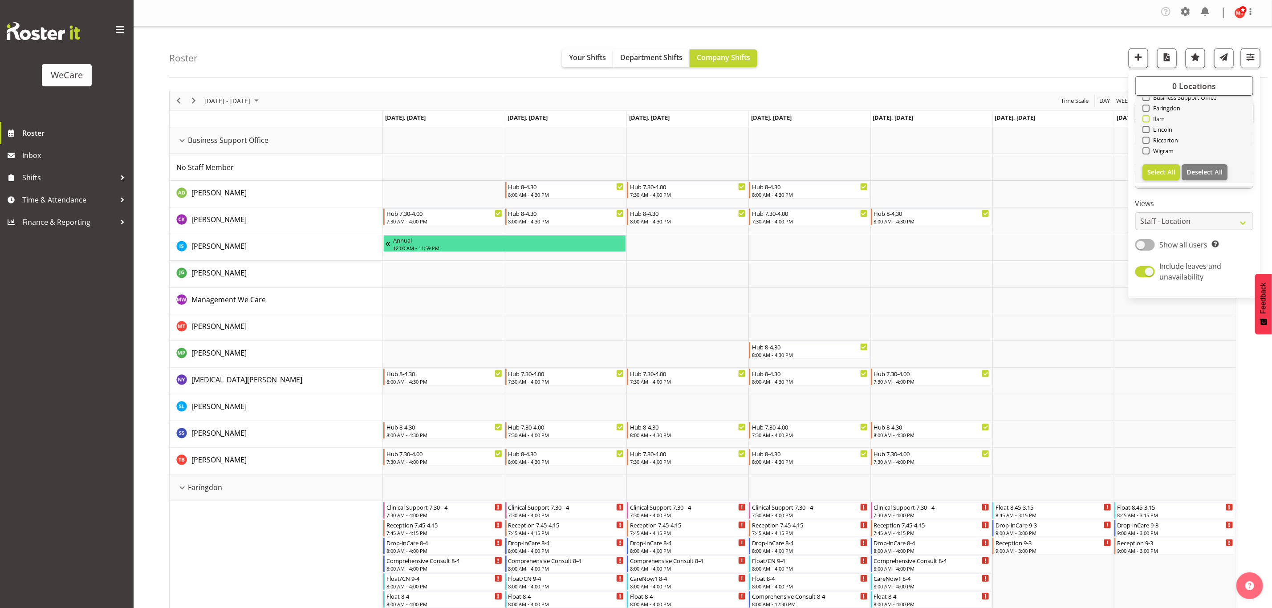
click at [1147, 119] on span at bounding box center [1145, 118] width 7 height 7
click at [1147, 119] on input "Ilam" at bounding box center [1145, 119] width 6 height 6
checkbox input "true"
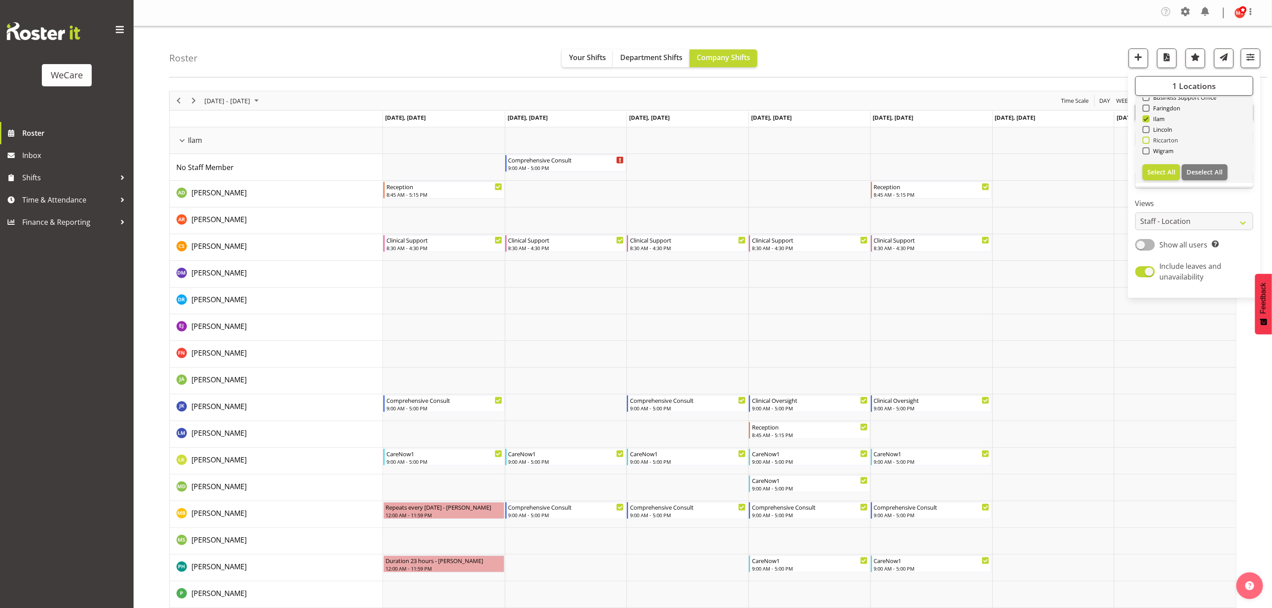
click at [1145, 139] on span at bounding box center [1145, 140] width 7 height 7
click at [1145, 139] on input "Riccarton" at bounding box center [1145, 141] width 6 height 6
checkbox input "true"
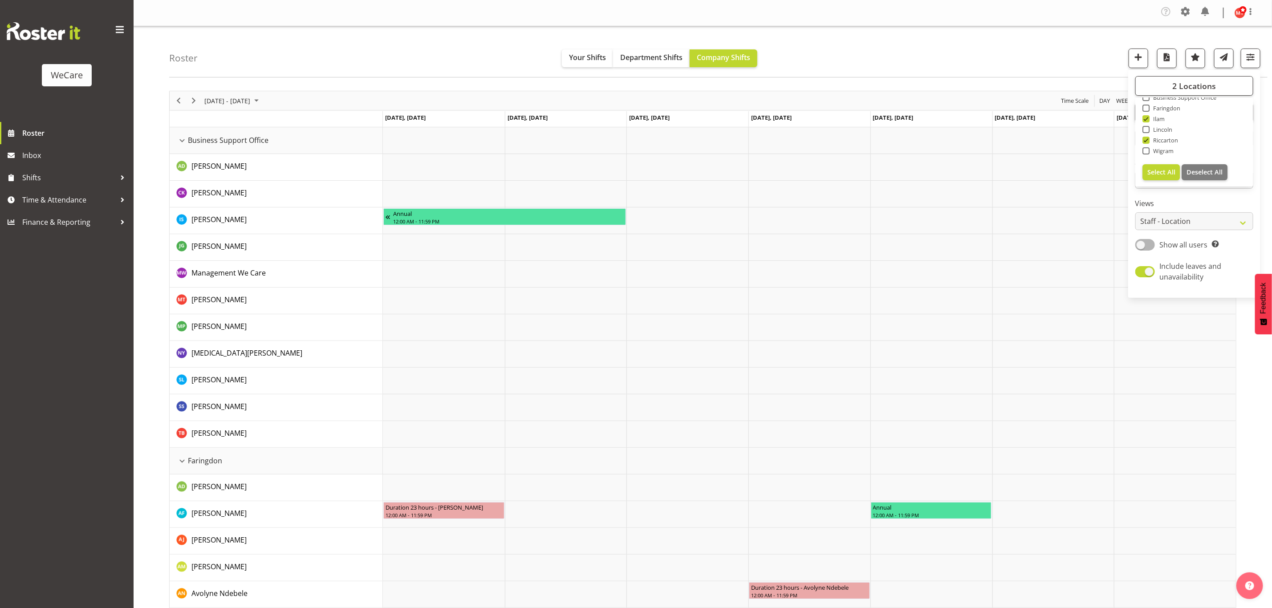
click at [1171, 206] on label "Views" at bounding box center [1194, 203] width 118 height 11
click at [1178, 117] on span "All Departments" at bounding box center [1194, 112] width 62 height 11
click at [1200, 203] on button "Deselect All" at bounding box center [1204, 210] width 46 height 16
checkbox input "false"
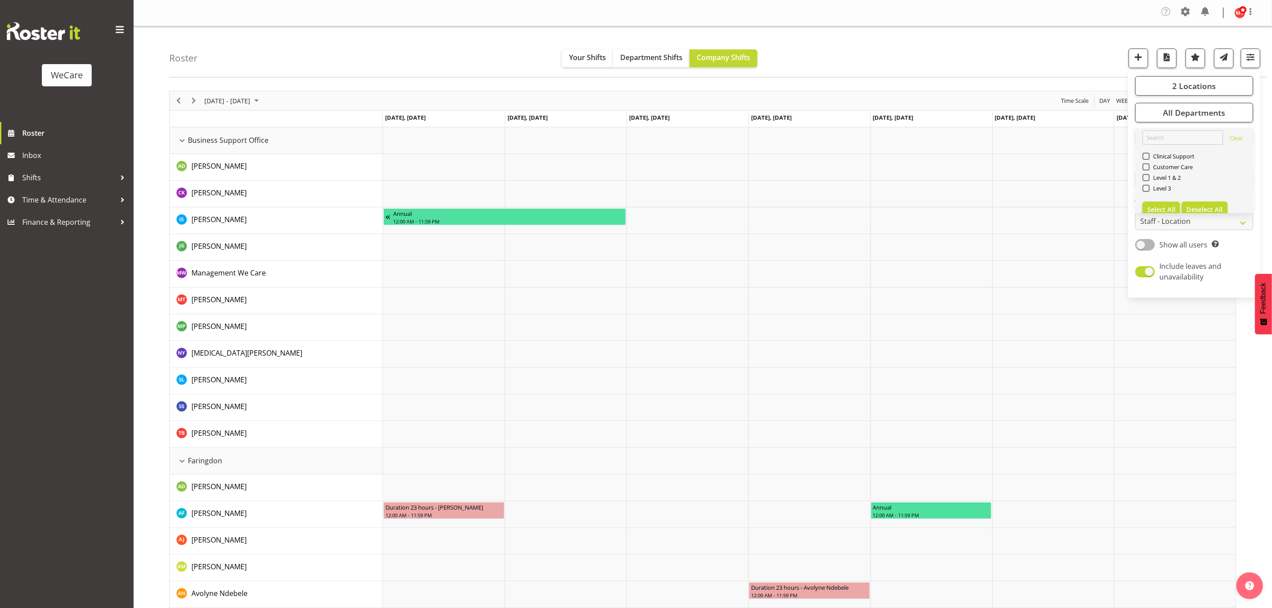
checkbox input "false"
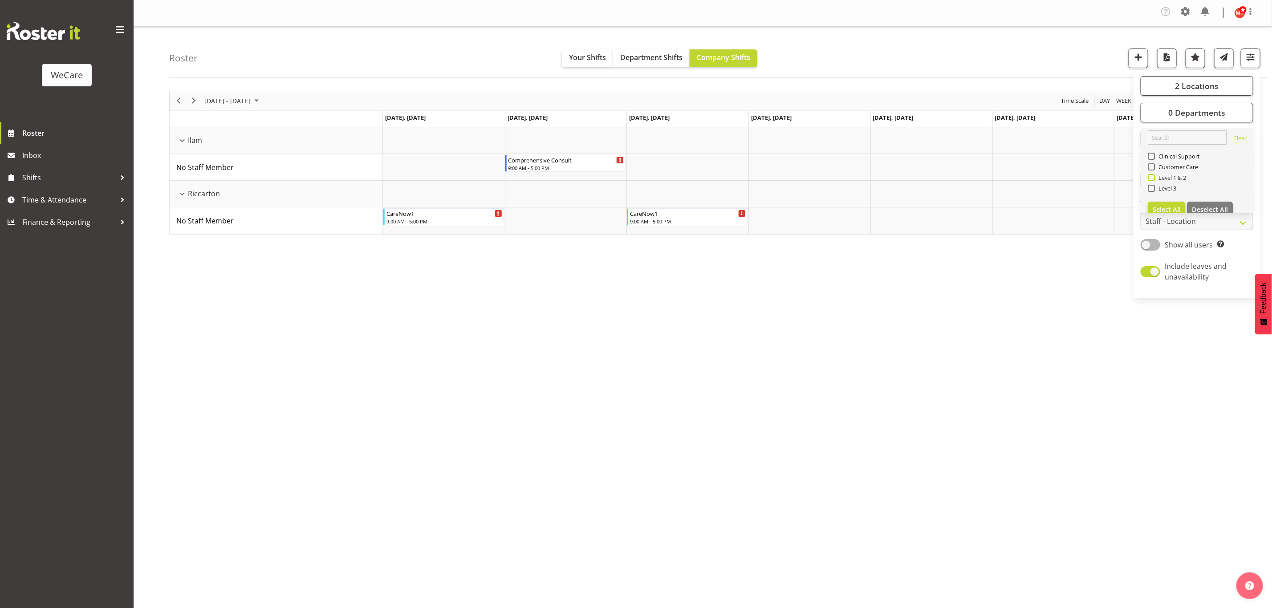
click at [1151, 178] on span at bounding box center [1150, 177] width 7 height 7
click at [1151, 178] on input "Level 1 & 2" at bounding box center [1150, 178] width 6 height 6
checkbox input "true"
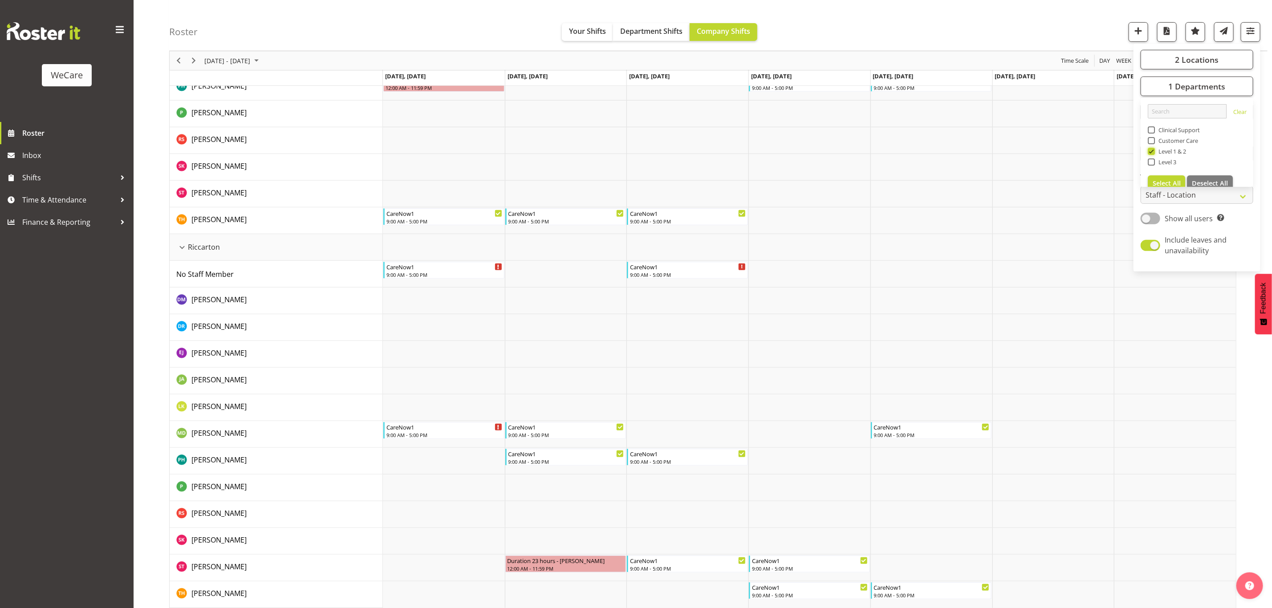
scroll to position [275, 0]
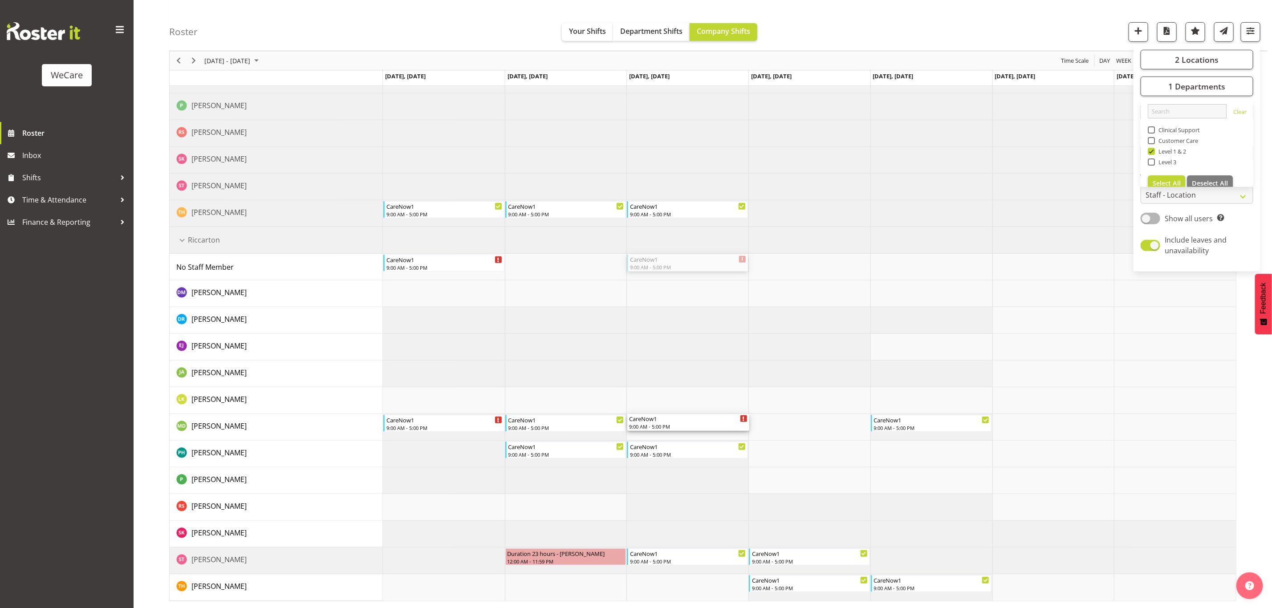
drag, startPoint x: 660, startPoint y: 263, endPoint x: 652, endPoint y: 427, distance: 164.0
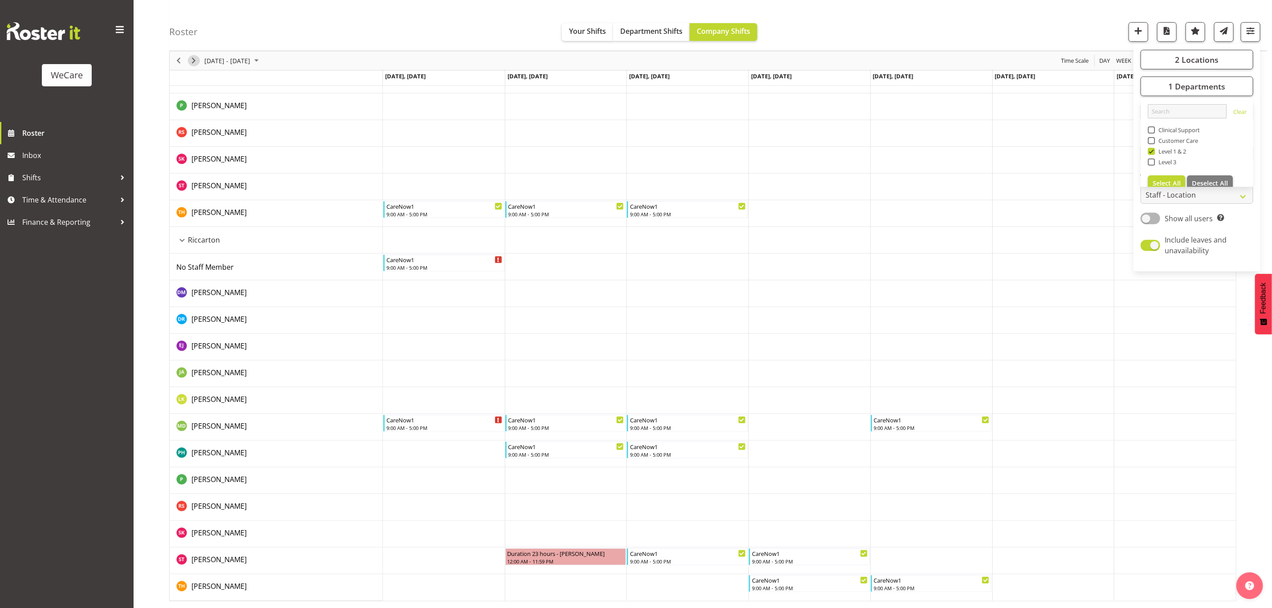
click at [195, 61] on span "Next" at bounding box center [193, 60] width 11 height 11
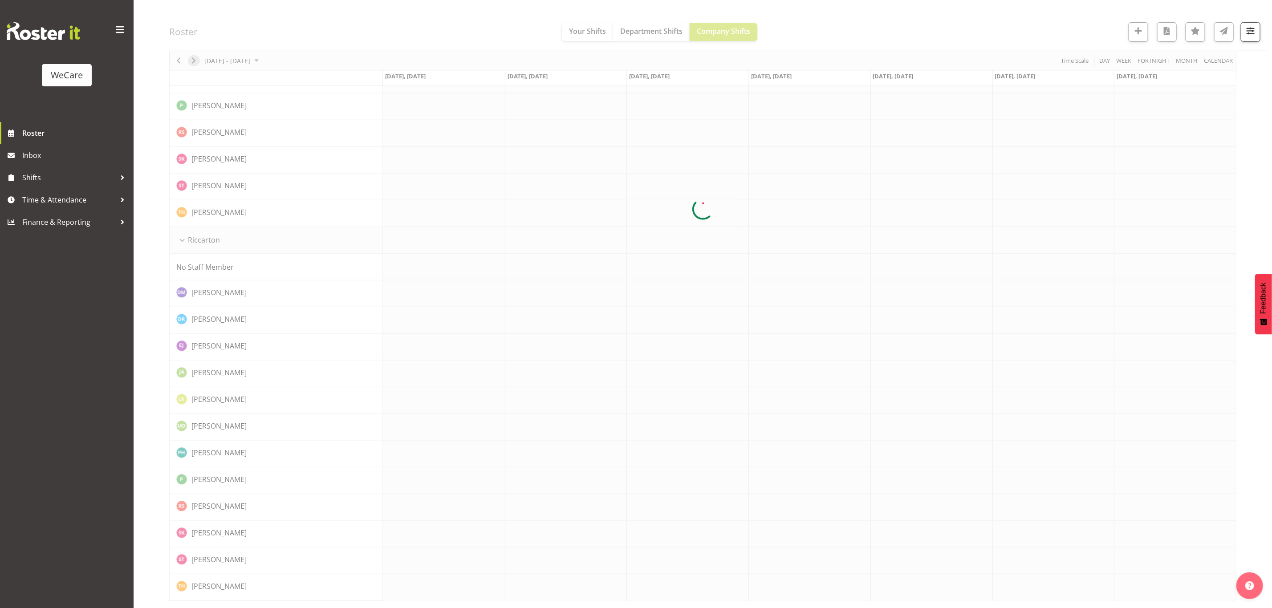
scroll to position [0, 0]
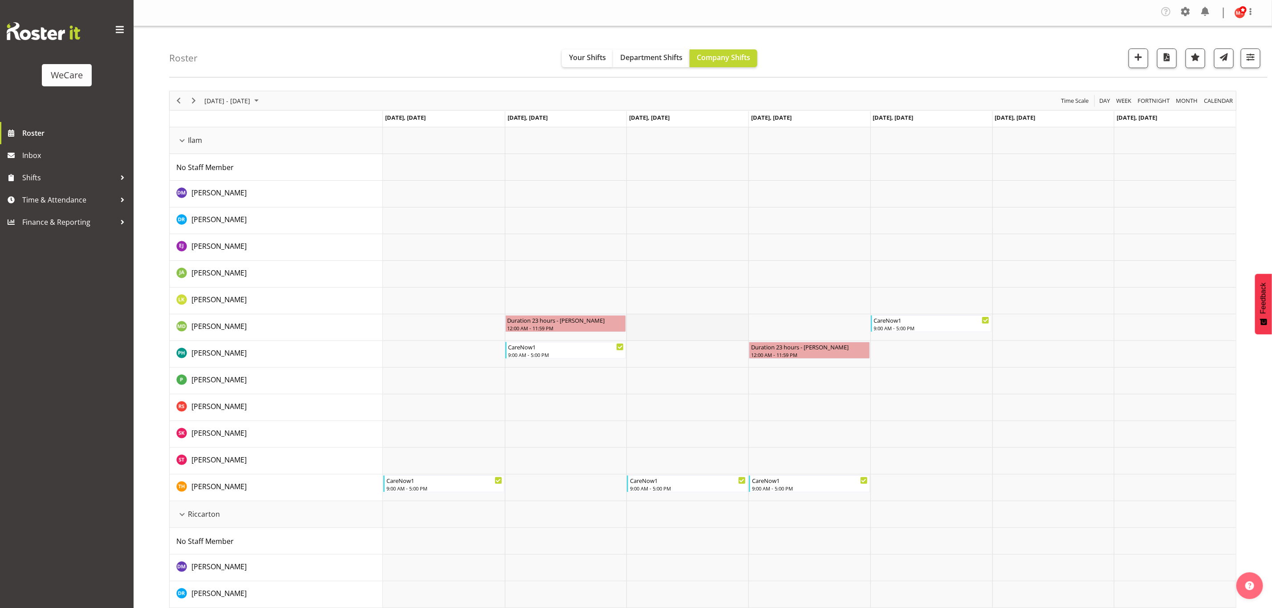
click at [675, 328] on td "Timeline Week of September 11, 2025" at bounding box center [687, 327] width 122 height 27
select select "13"
select select "59"
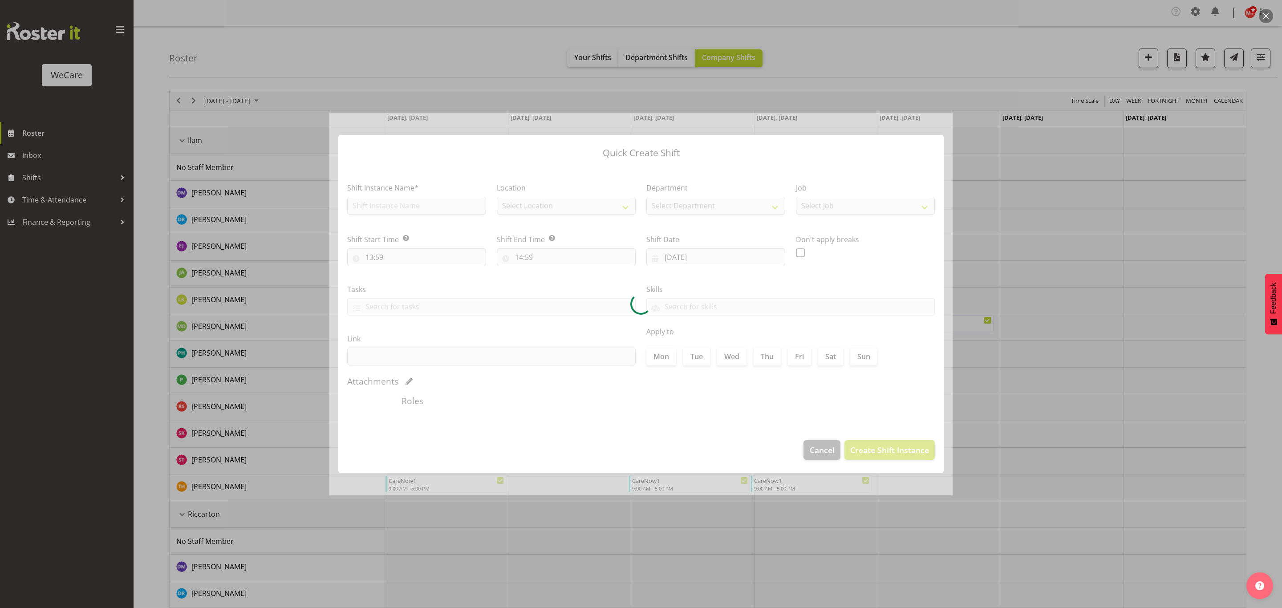
type input "10/09/2025"
checkbox input "true"
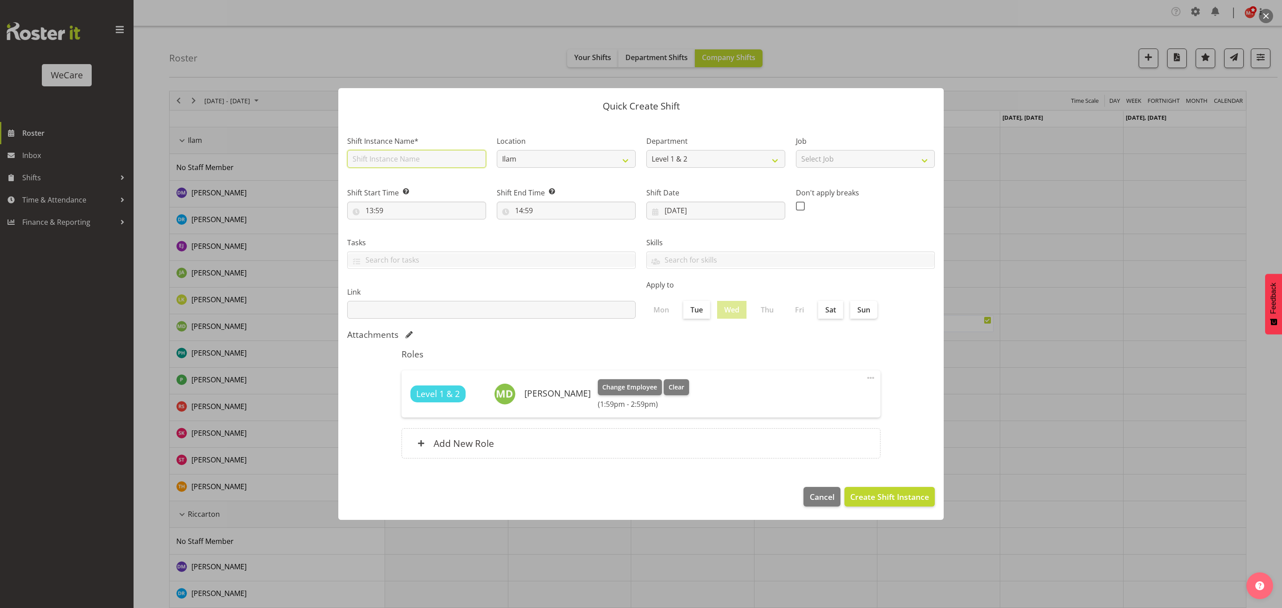
click at [437, 157] on input "text" at bounding box center [416, 159] width 139 height 18
type input "CareNow1"
click at [446, 207] on input "13:59" at bounding box center [416, 211] width 139 height 18
click at [411, 234] on select "00 01 02 03 04 05 06 07 08 09 10 11 12 13 14 15 16 17 18 19 20 21 22 23" at bounding box center [408, 234] width 20 height 18
select select "9"
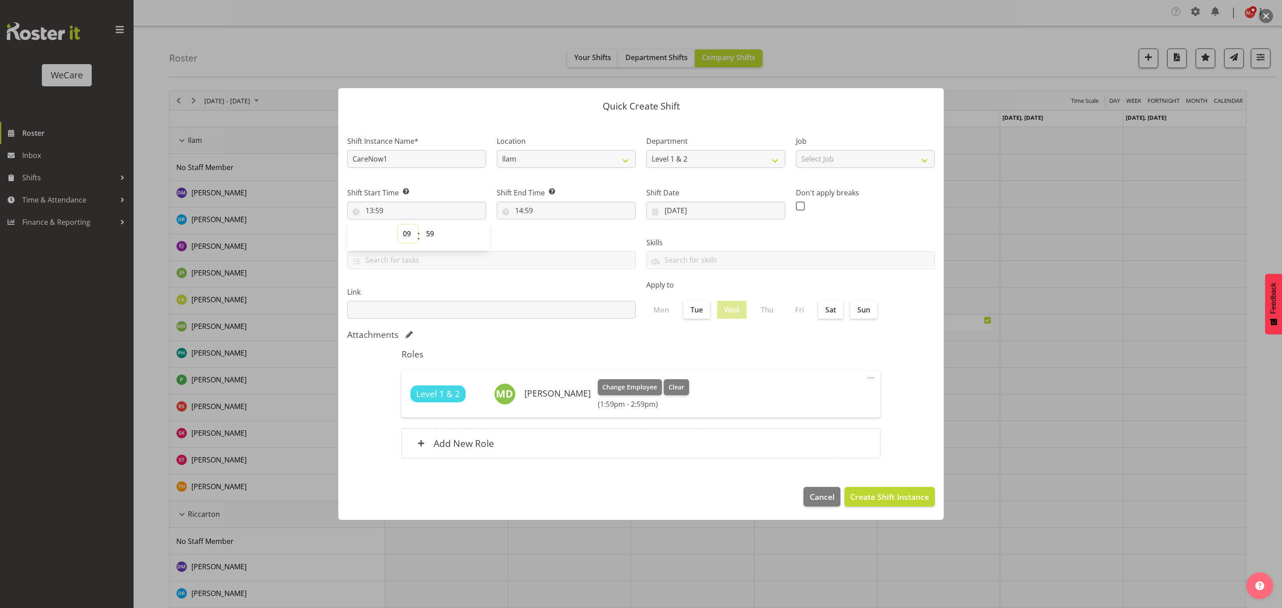
click at [398, 225] on select "00 01 02 03 04 05 06 07 08 09 10 11 12 13 14 15 16 17 18 19 20 21 22 23" at bounding box center [408, 234] width 20 height 18
type input "09:59"
click at [432, 230] on select "00 01 02 03 04 05 06 07 08 09 10 11 12 13 14 15 16 17 18 19 20 21 22 23 24 25 2…" at bounding box center [431, 234] width 20 height 18
select select "0"
click at [421, 225] on select "00 01 02 03 04 05 06 07 08 09 10 11 12 13 14 15 16 17 18 19 20 21 22 23 24 25 2…" at bounding box center [431, 234] width 20 height 18
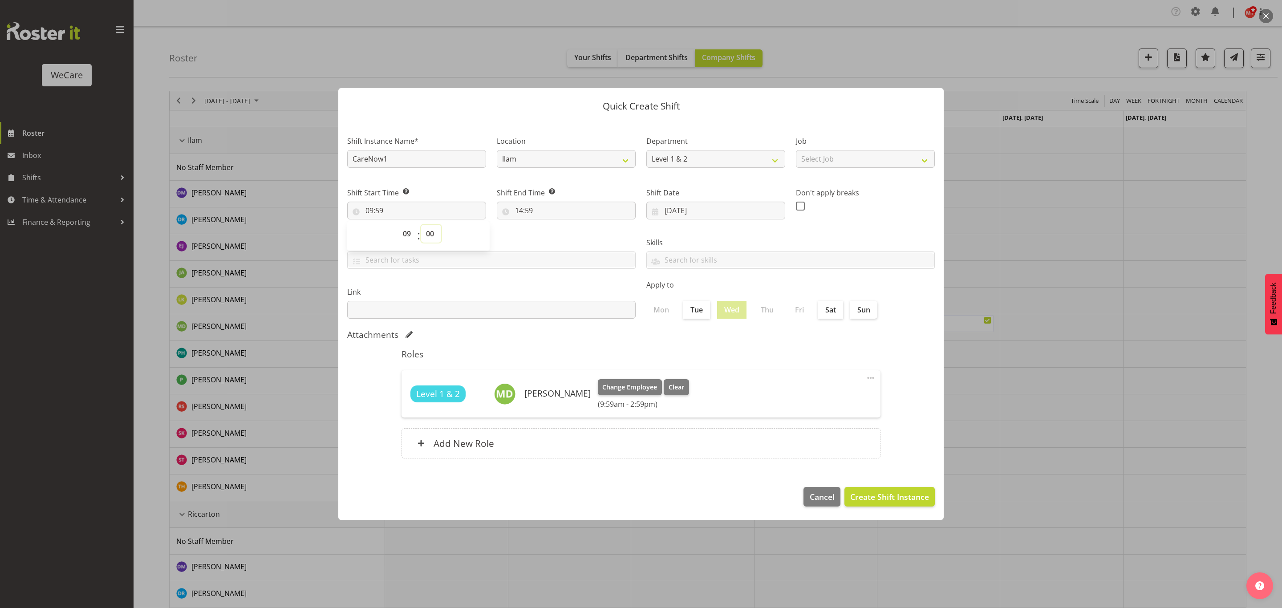
type input "09:00"
click at [571, 230] on div "Tasks" at bounding box center [491, 250] width 299 height 50
click at [541, 209] on input "14:59" at bounding box center [566, 211] width 139 height 18
click at [558, 237] on select "00 01 02 03 04 05 06 07 08 09 10 11 12 13 14 15 16 17 18 19 20 21 22 23" at bounding box center [557, 234] width 20 height 18
select select "17"
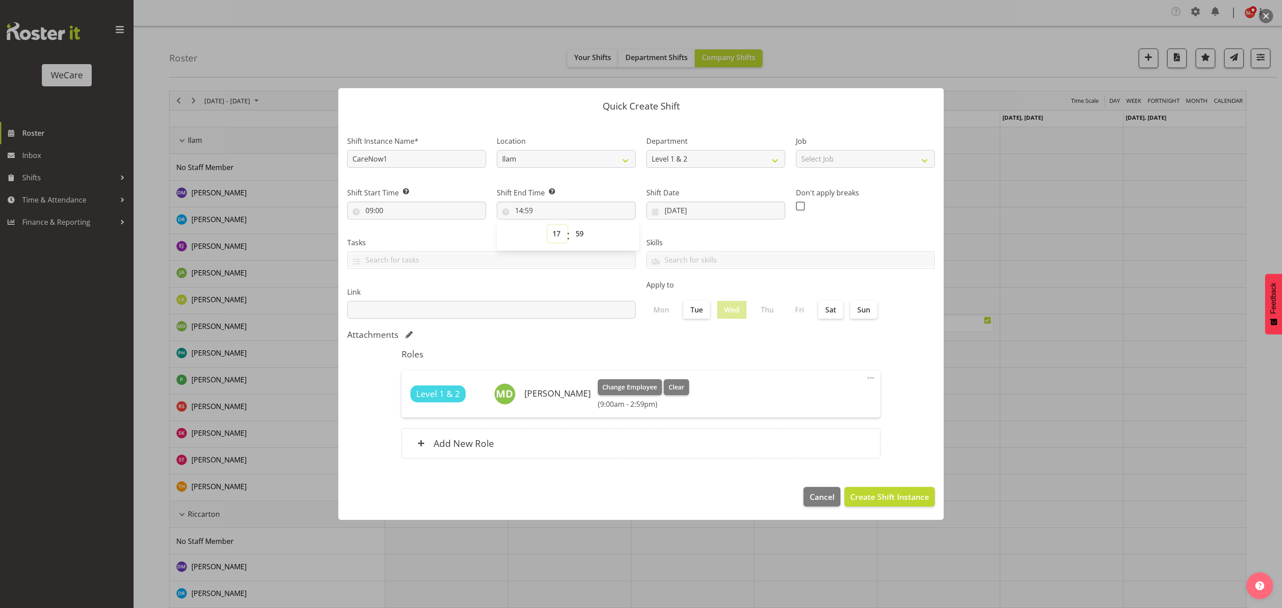
click at [547, 225] on select "00 01 02 03 04 05 06 07 08 09 10 11 12 13 14 15 16 17 18 19 20 21 22 23" at bounding box center [557, 234] width 20 height 18
type input "17:59"
click at [585, 232] on select "00 01 02 03 04 05 06 07 08 09 10 11 12 13 14 15 16 17 18 19 20 21 22 23 24 25 2…" at bounding box center [581, 234] width 20 height 18
select select "0"
click at [571, 225] on select "00 01 02 03 04 05 06 07 08 09 10 11 12 13 14 15 16 17 18 19 20 21 22 23 24 25 2…" at bounding box center [581, 234] width 20 height 18
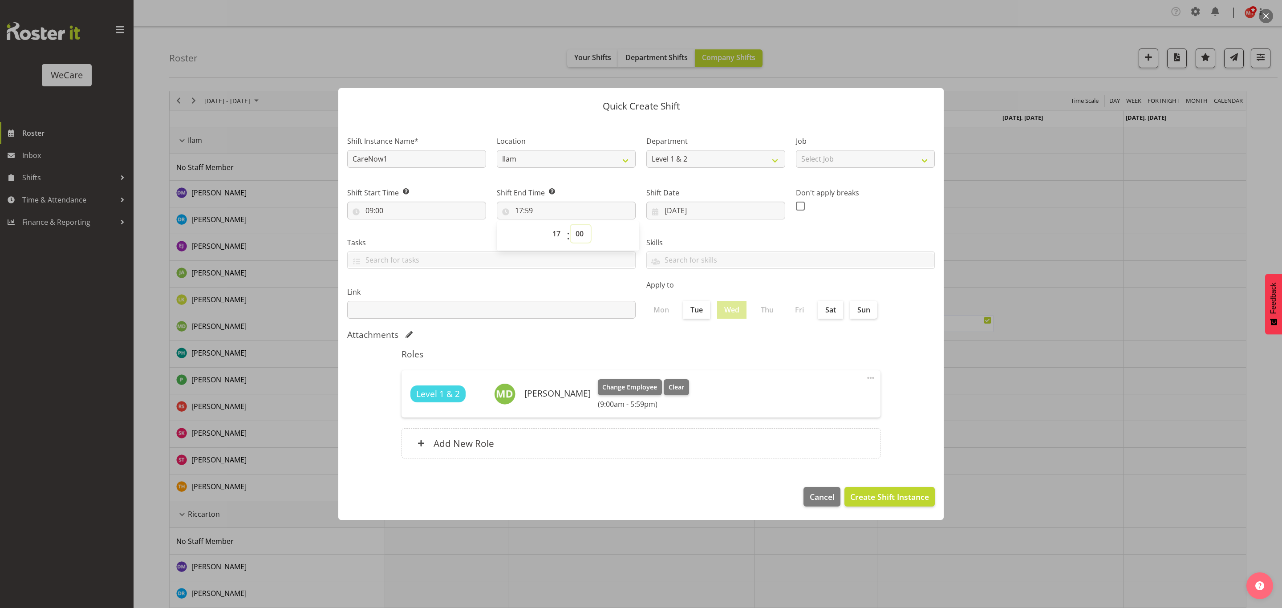
type input "17:00"
click at [716, 231] on div "Skills Acute Care Comprehensive Consults WCN 10 WCN 15 Reception Communication …" at bounding box center [790, 250] width 299 height 50
click at [866, 493] on span "Create Shift Instance" at bounding box center [889, 497] width 79 height 12
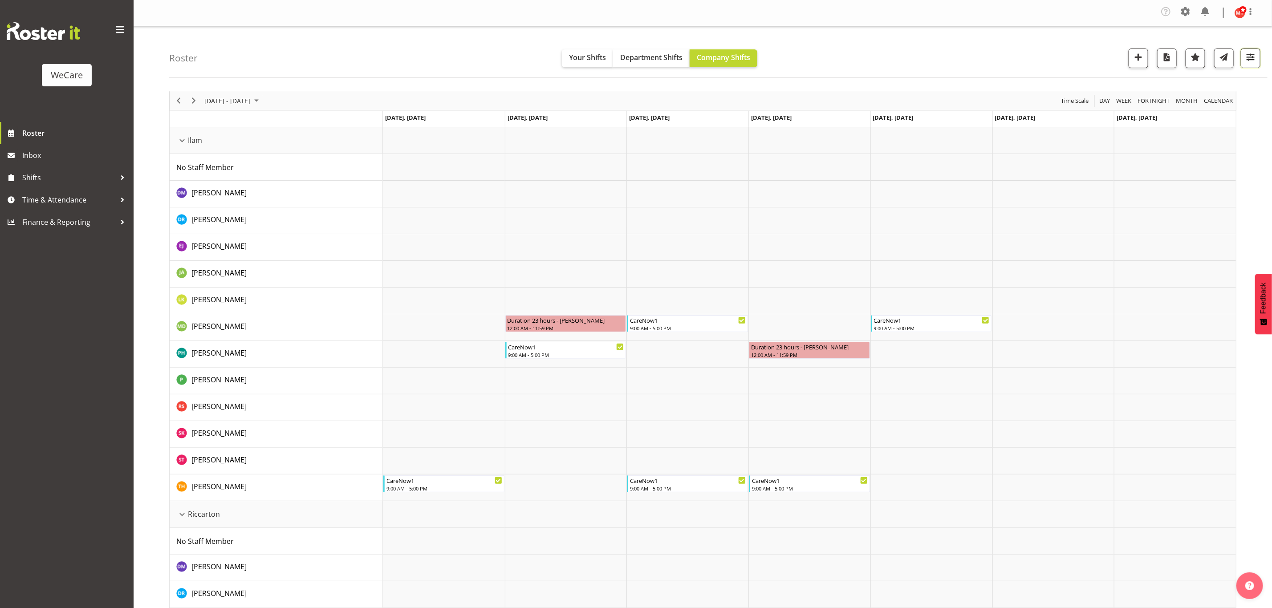
click at [1248, 59] on span "button" at bounding box center [1250, 57] width 12 height 12
click at [1183, 111] on span "1 Departments" at bounding box center [1196, 112] width 57 height 11
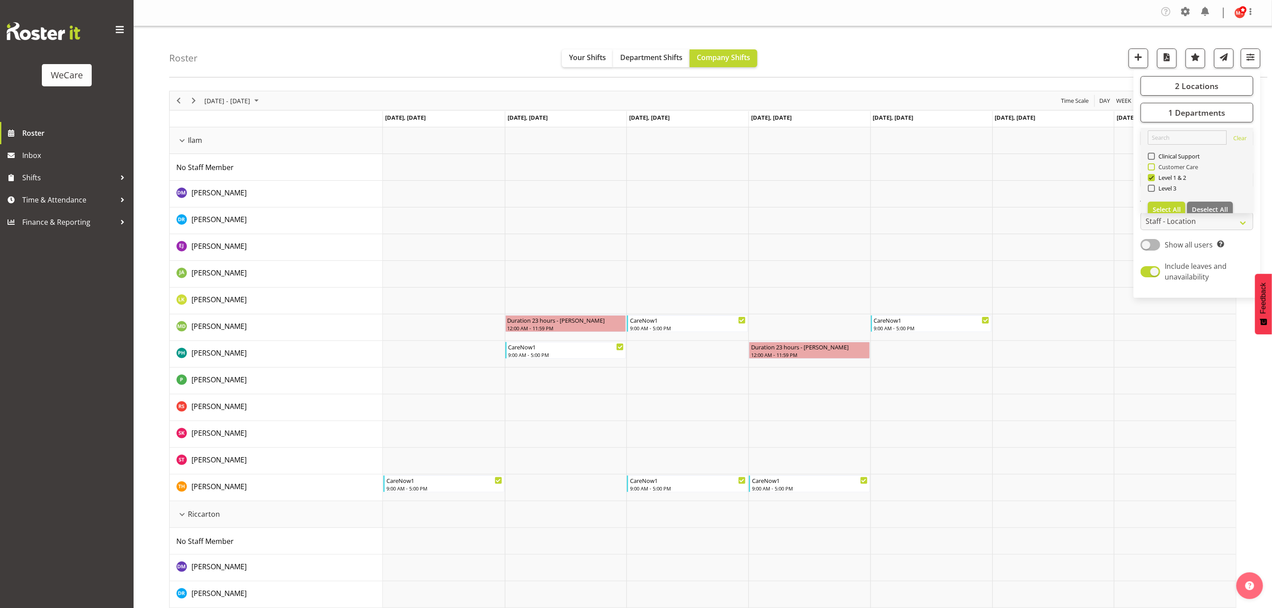
click at [1153, 163] on label "Customer Care" at bounding box center [1172, 166] width 51 height 7
click at [1153, 164] on input "Customer Care" at bounding box center [1150, 167] width 6 height 6
checkbox input "true"
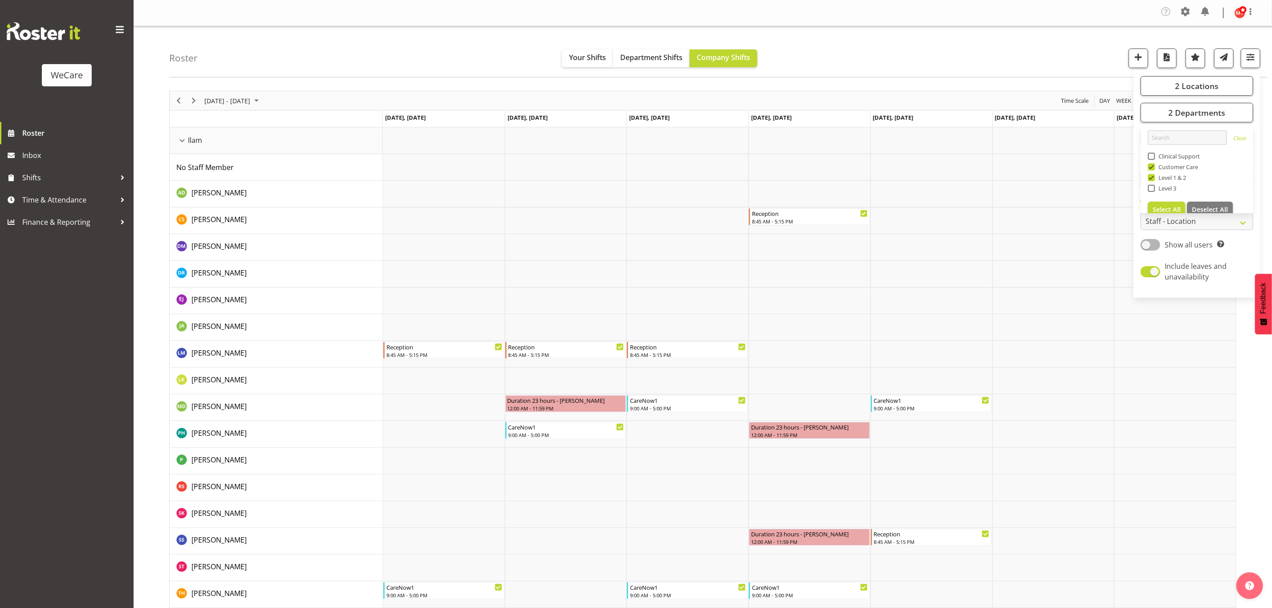
click at [1151, 179] on span at bounding box center [1150, 177] width 7 height 7
click at [1151, 179] on input "Level 1 & 2" at bounding box center [1150, 178] width 6 height 6
checkbox input "false"
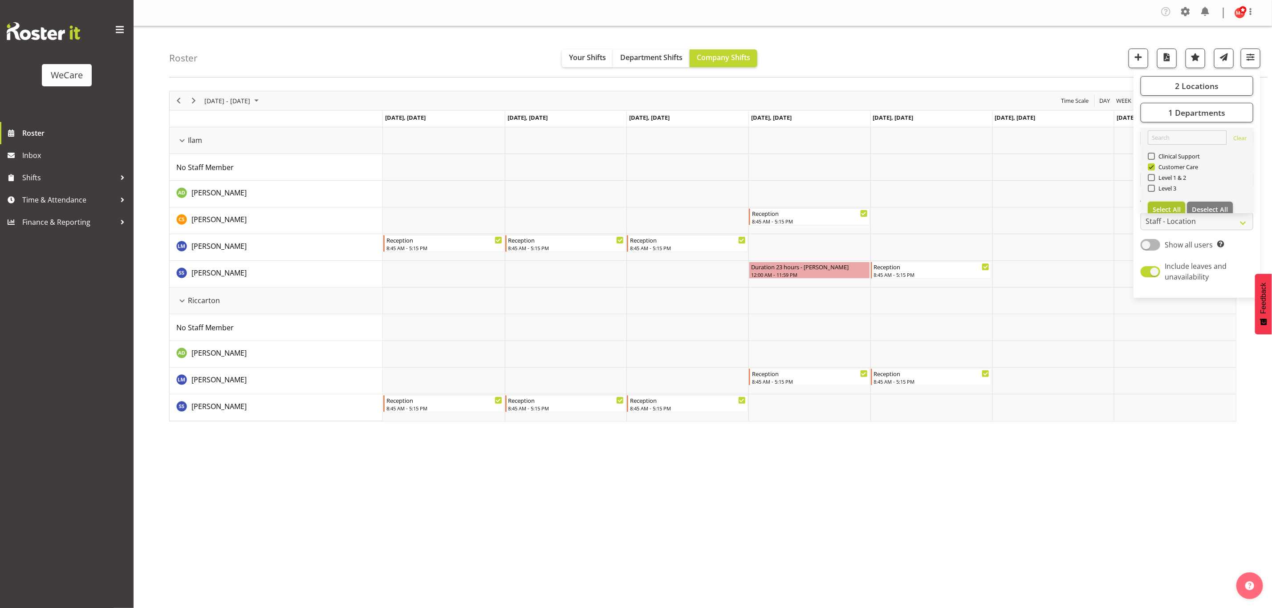
click at [1174, 210] on span "Select All" at bounding box center [1166, 209] width 28 height 8
checkbox input "true"
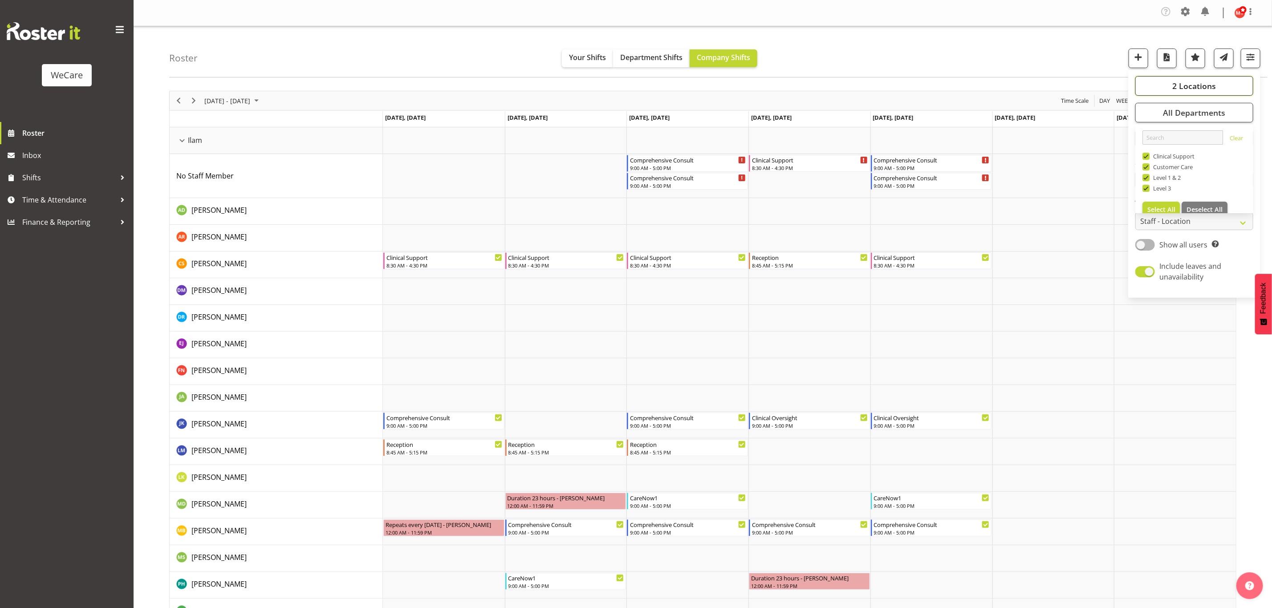
click at [1176, 87] on span "2 Locations" at bounding box center [1194, 86] width 44 height 11
click at [1150, 152] on span "Wigram" at bounding box center [1161, 150] width 24 height 7
click at [1148, 152] on input "Wigram" at bounding box center [1145, 151] width 6 height 6
checkbox input "true"
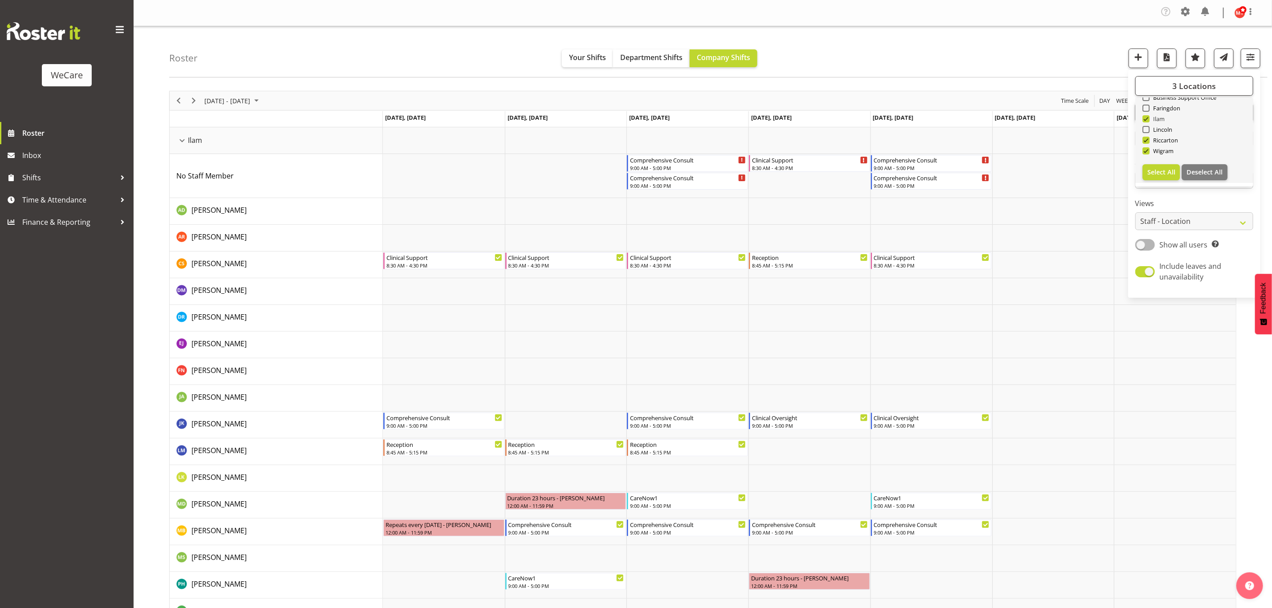
click at [1146, 120] on span at bounding box center [1145, 118] width 7 height 7
click at [1146, 120] on input "Ilam" at bounding box center [1145, 119] width 6 height 6
checkbox input "false"
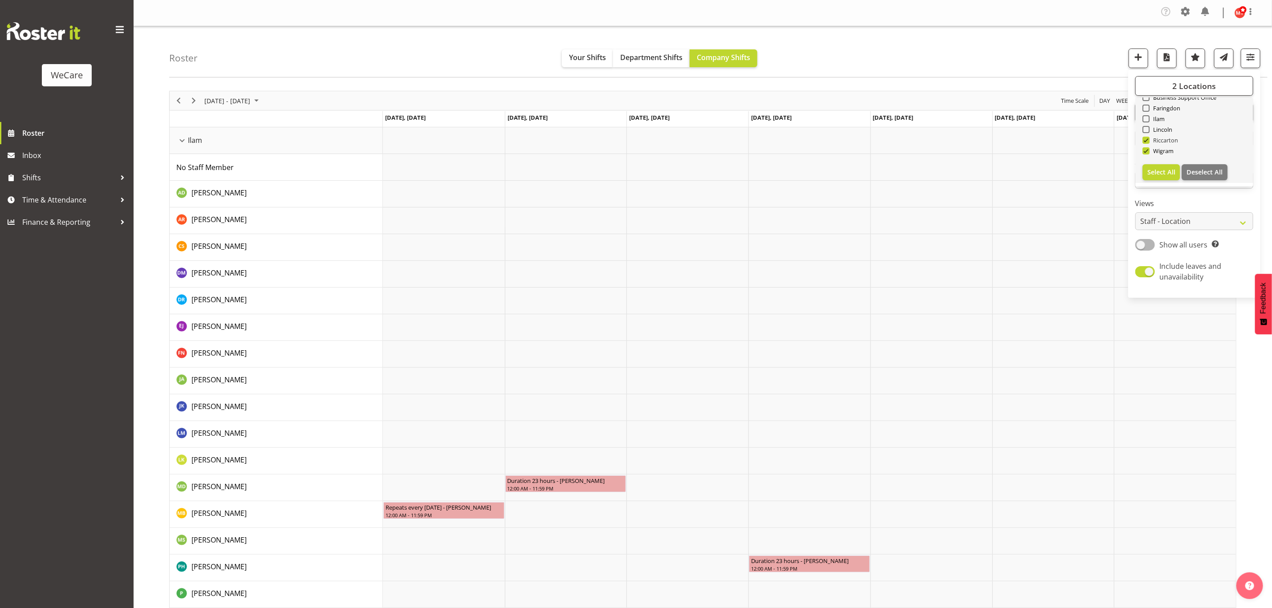
click at [1144, 142] on span at bounding box center [1145, 140] width 7 height 7
click at [1144, 142] on input "Riccarton" at bounding box center [1145, 141] width 6 height 6
checkbox input "false"
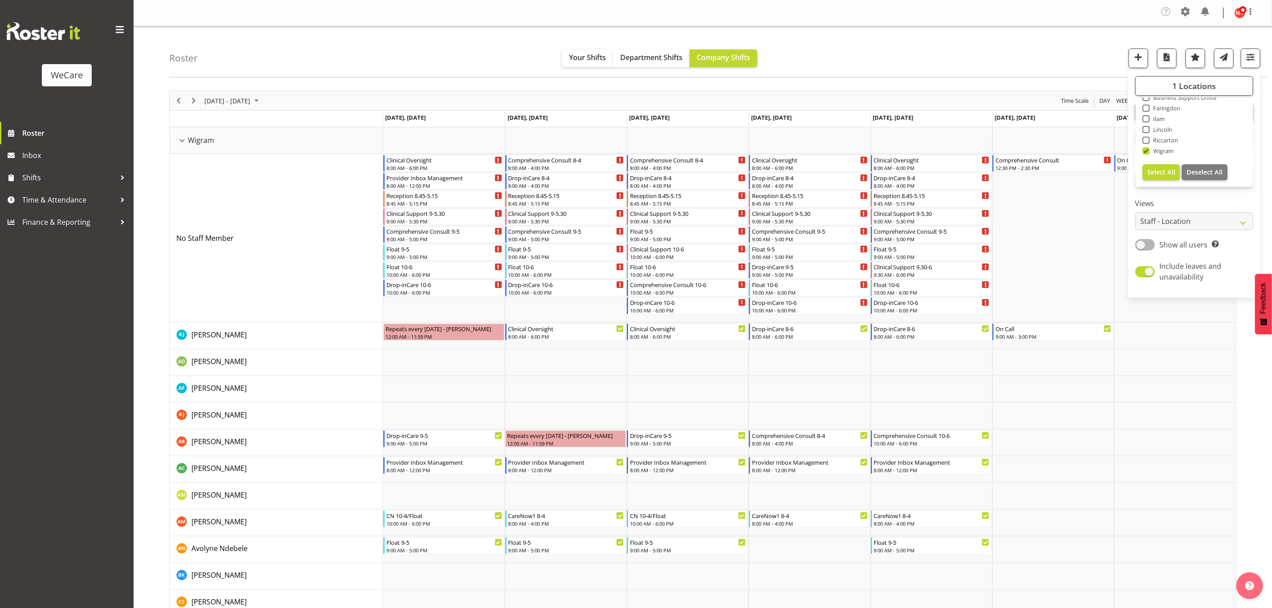
click at [1146, 131] on span at bounding box center [1145, 129] width 7 height 7
click at [1146, 131] on input "Lincoln" at bounding box center [1145, 130] width 6 height 6
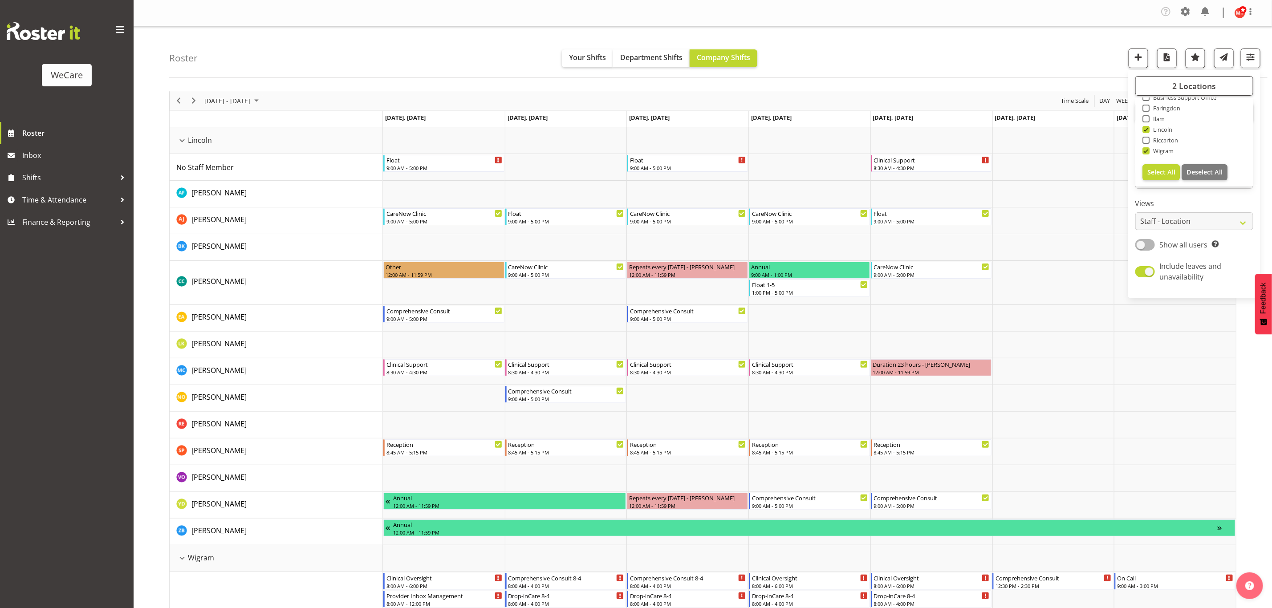
click at [1146, 131] on span at bounding box center [1145, 129] width 7 height 7
click at [1146, 131] on input "Lincoln" at bounding box center [1145, 130] width 6 height 6
checkbox input "false"
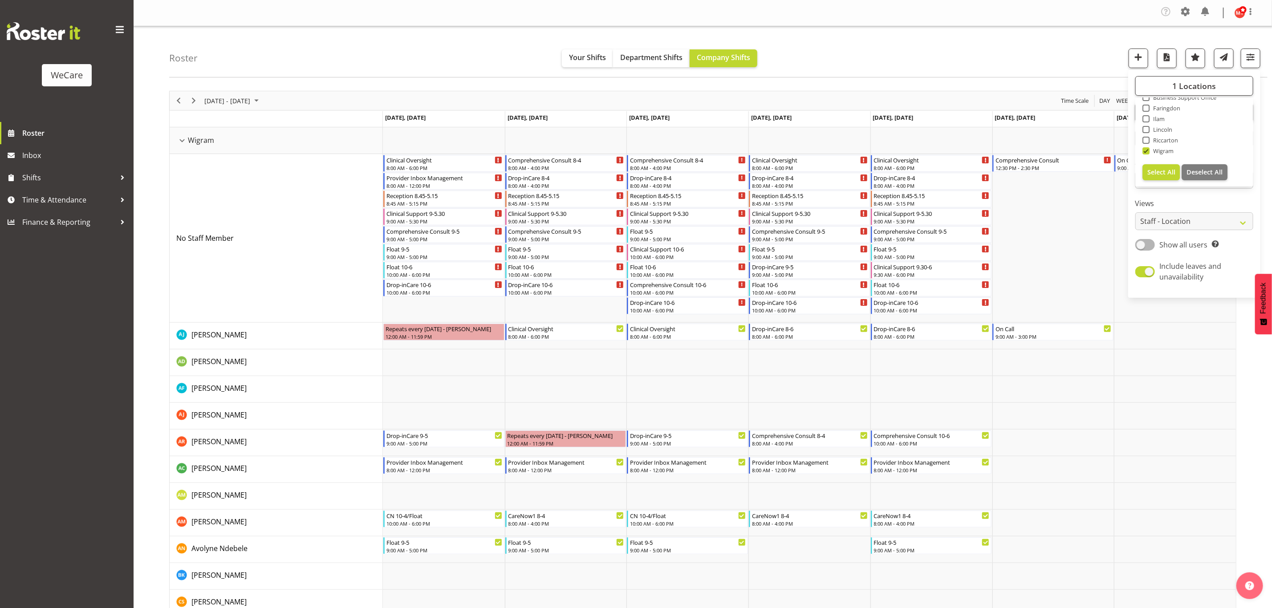
click at [1147, 107] on span at bounding box center [1145, 108] width 7 height 7
click at [1147, 107] on input "Faringdon" at bounding box center [1145, 108] width 6 height 6
checkbox input "true"
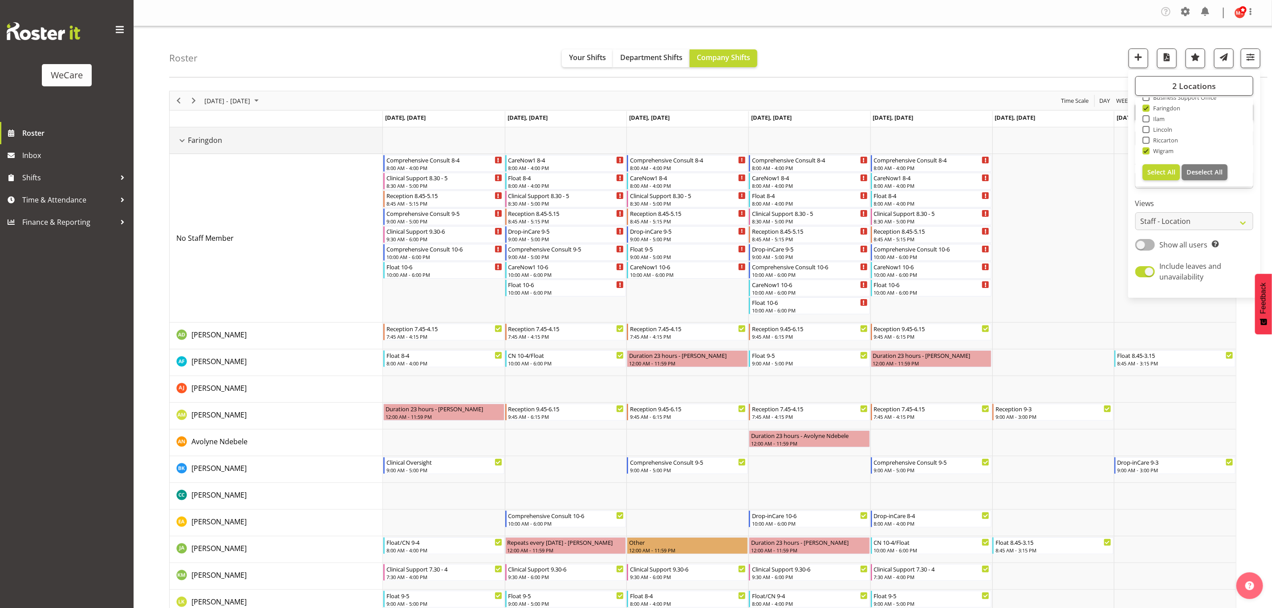
click at [182, 150] on td "Faringdon" at bounding box center [276, 140] width 213 height 27
click at [183, 140] on div "Faringdon resource" at bounding box center [182, 141] width 12 height 12
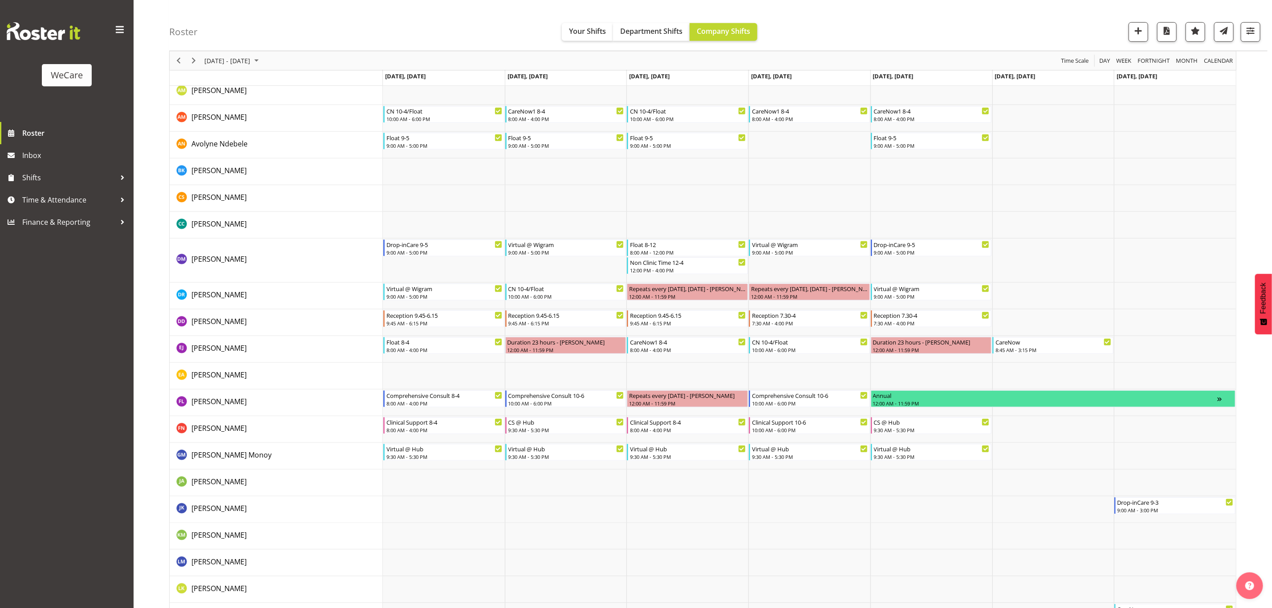
scroll to position [291, 0]
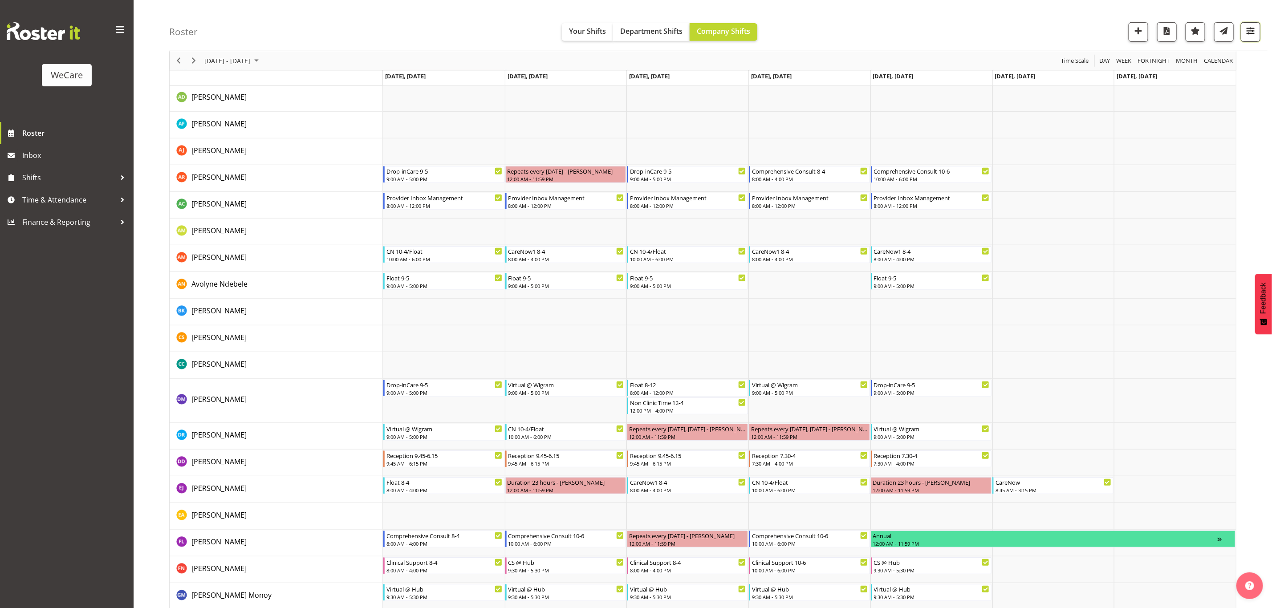
click at [1244, 31] on span "button" at bounding box center [1250, 31] width 12 height 12
click at [1200, 65] on button "2 Locations" at bounding box center [1194, 60] width 118 height 20
click at [1179, 172] on label "Views" at bounding box center [1194, 177] width 118 height 11
click at [1197, 85] on span "All Departments" at bounding box center [1194, 86] width 62 height 11
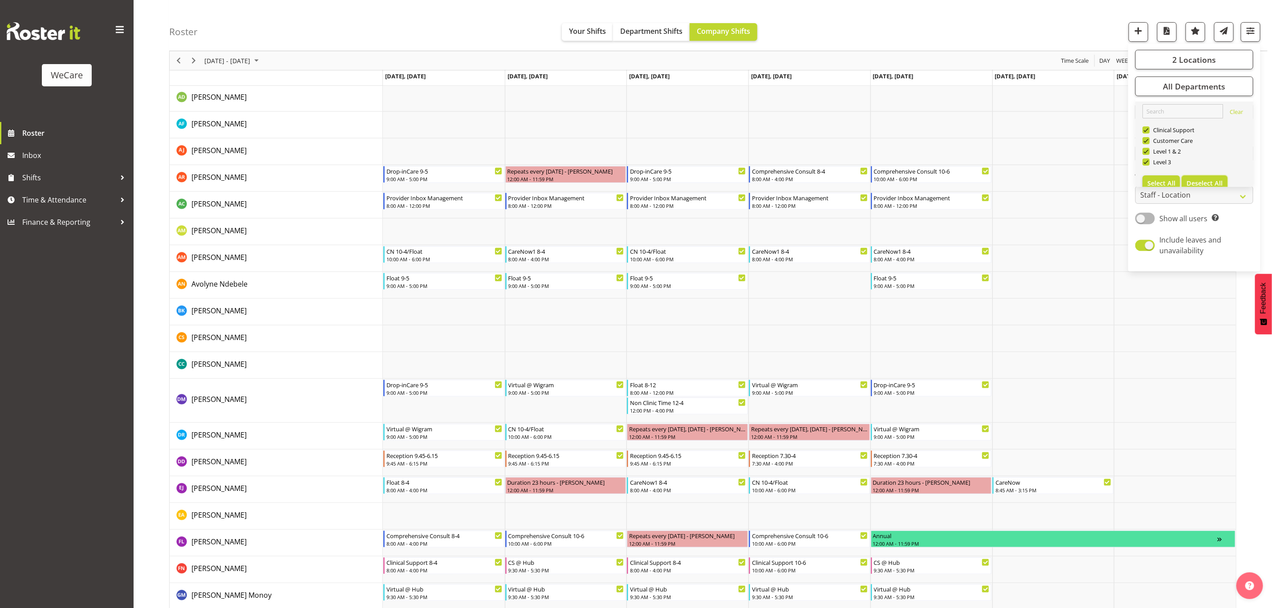
click at [1202, 182] on span "Deselect All" at bounding box center [1204, 183] width 36 height 8
checkbox input "false"
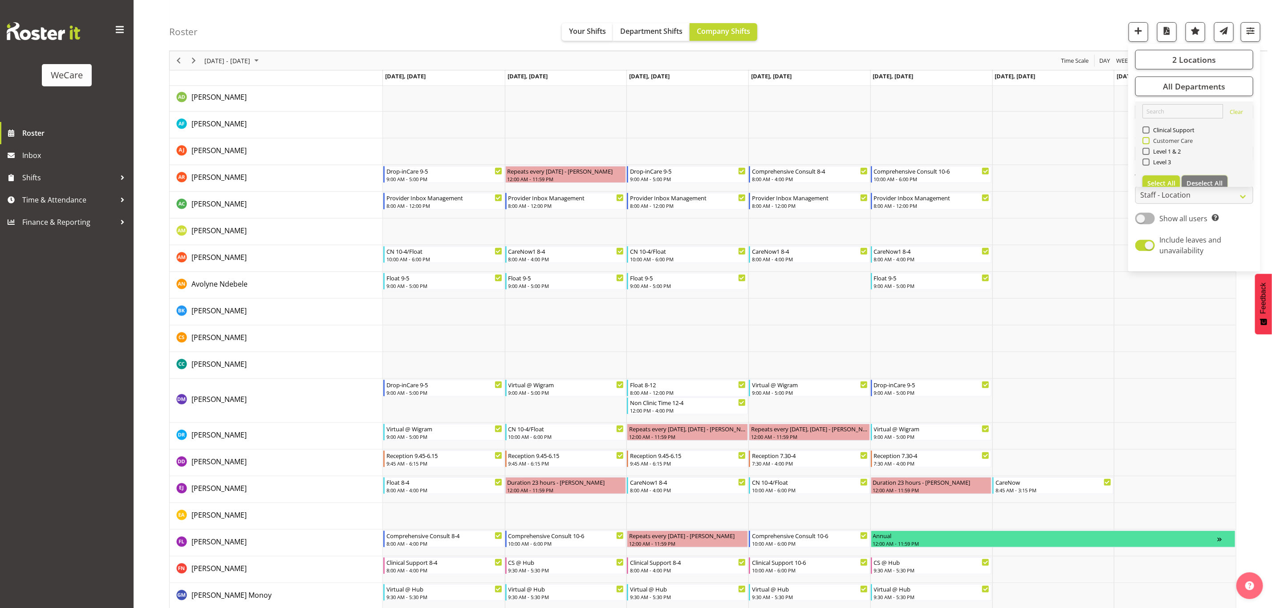
scroll to position [0, 0]
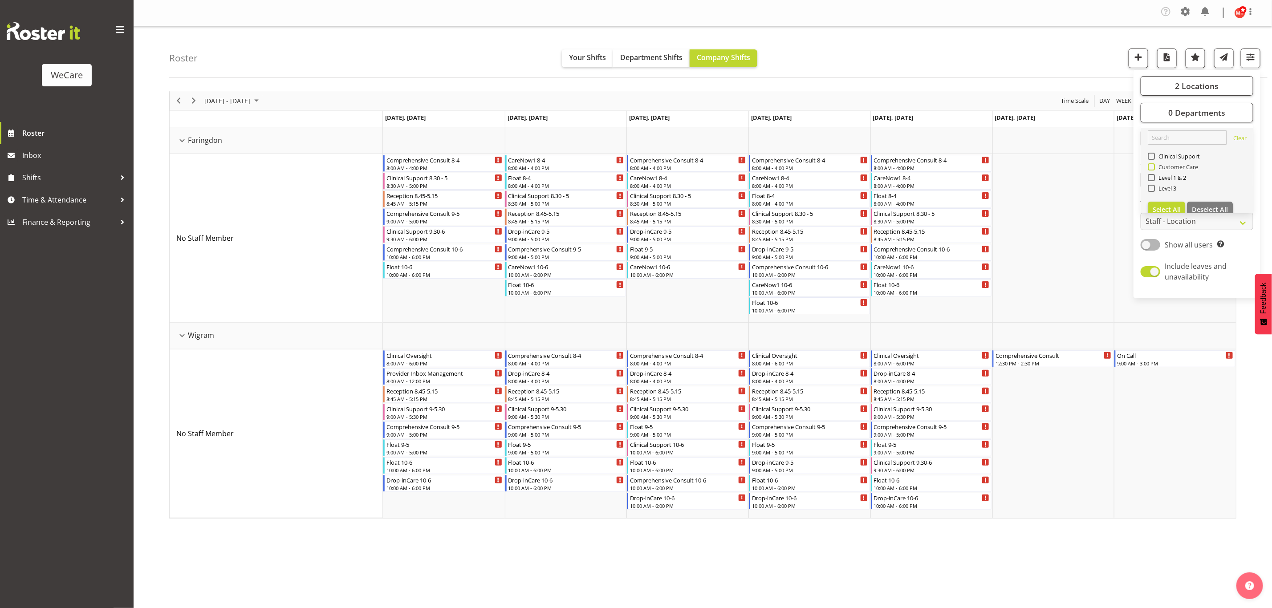
click at [1151, 167] on span at bounding box center [1150, 166] width 7 height 7
click at [1151, 167] on input "Customer Care" at bounding box center [1150, 167] width 6 height 6
checkbox input "true"
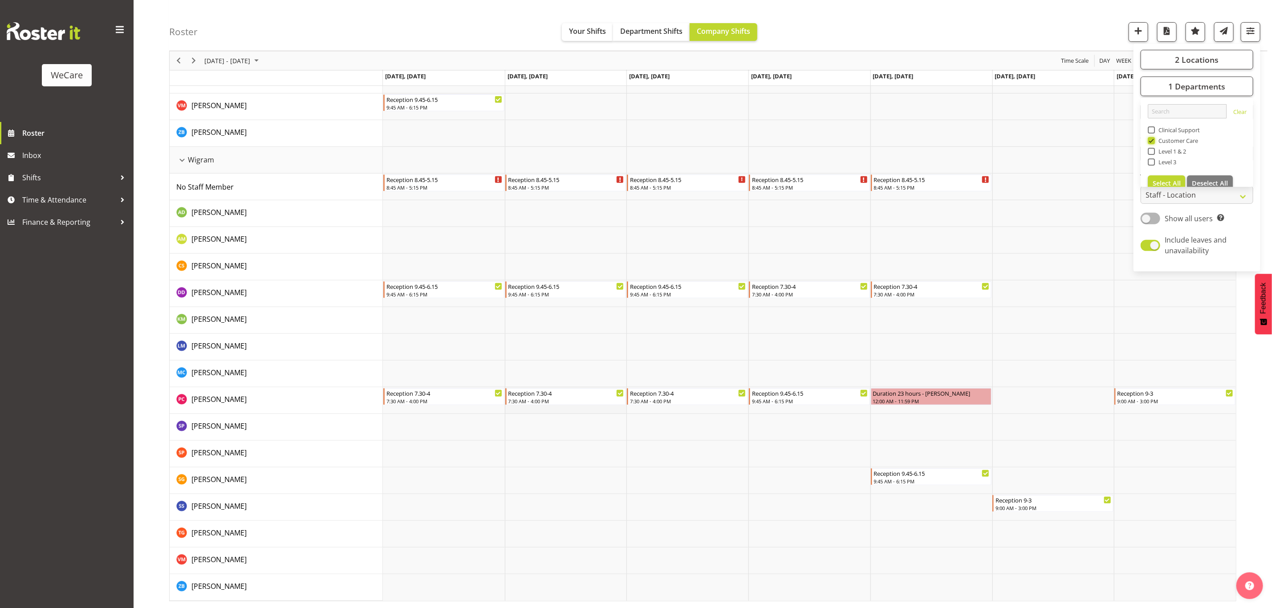
scroll to position [222, 0]
click at [686, 540] on td "Timeline Week of September 11, 2025" at bounding box center [687, 534] width 122 height 27
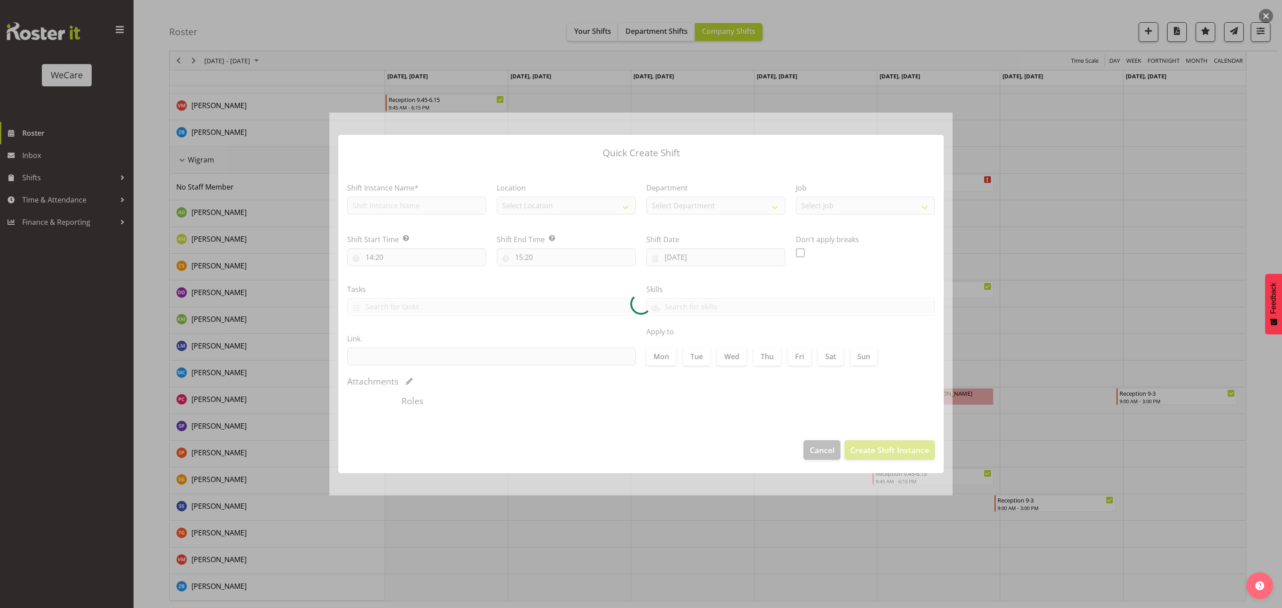
type input "10/09/2025"
checkbox input "true"
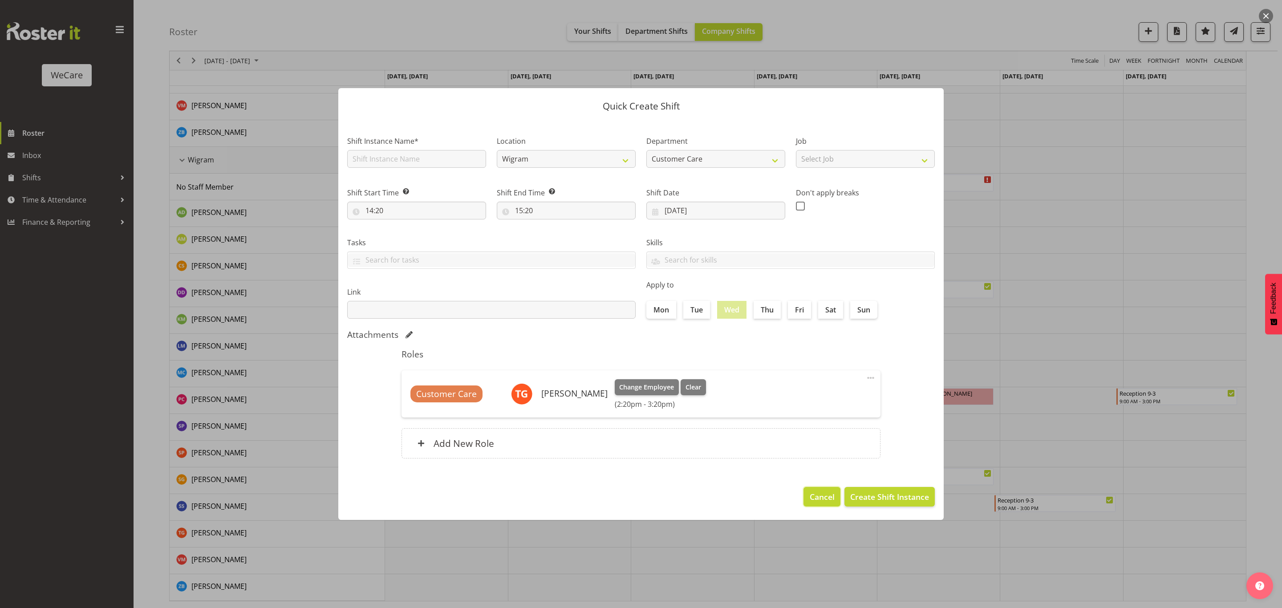
click at [808, 506] on button "Cancel" at bounding box center [821, 497] width 36 height 20
